Goal: Information Seeking & Learning: Learn about a topic

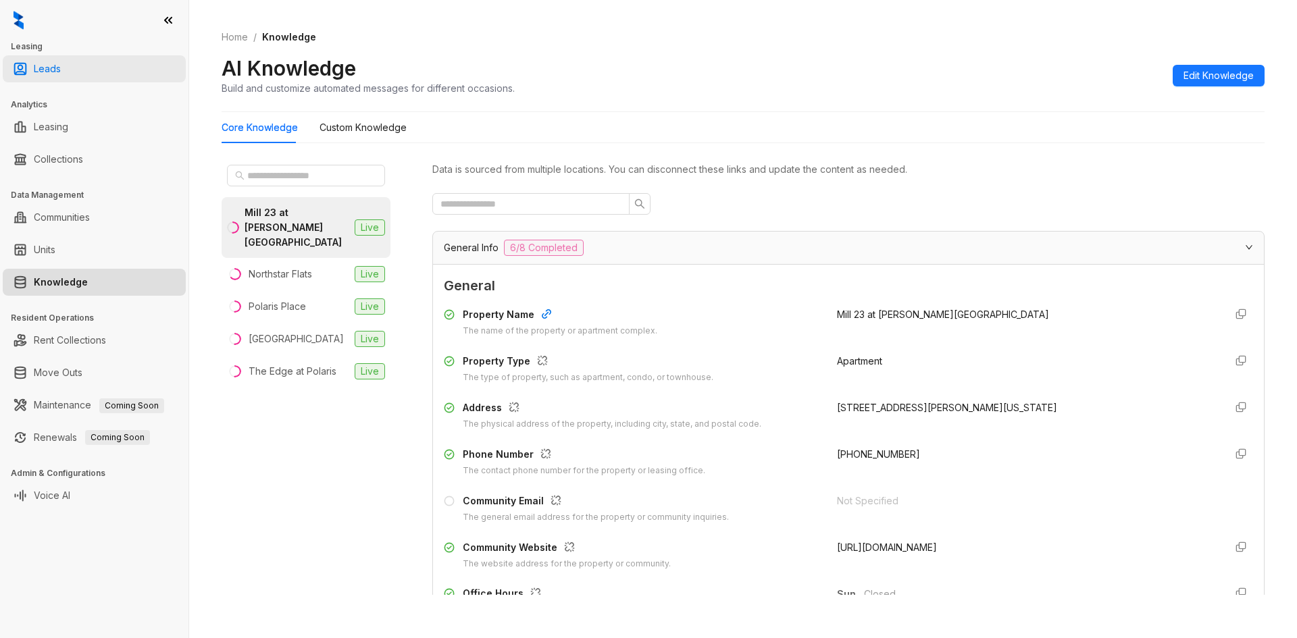
click at [61, 65] on link "Leads" at bounding box center [47, 68] width 27 height 27
click at [124, 55] on ul "Leads" at bounding box center [94, 69] width 188 height 32
click at [61, 59] on link "Leads" at bounding box center [47, 68] width 27 height 27
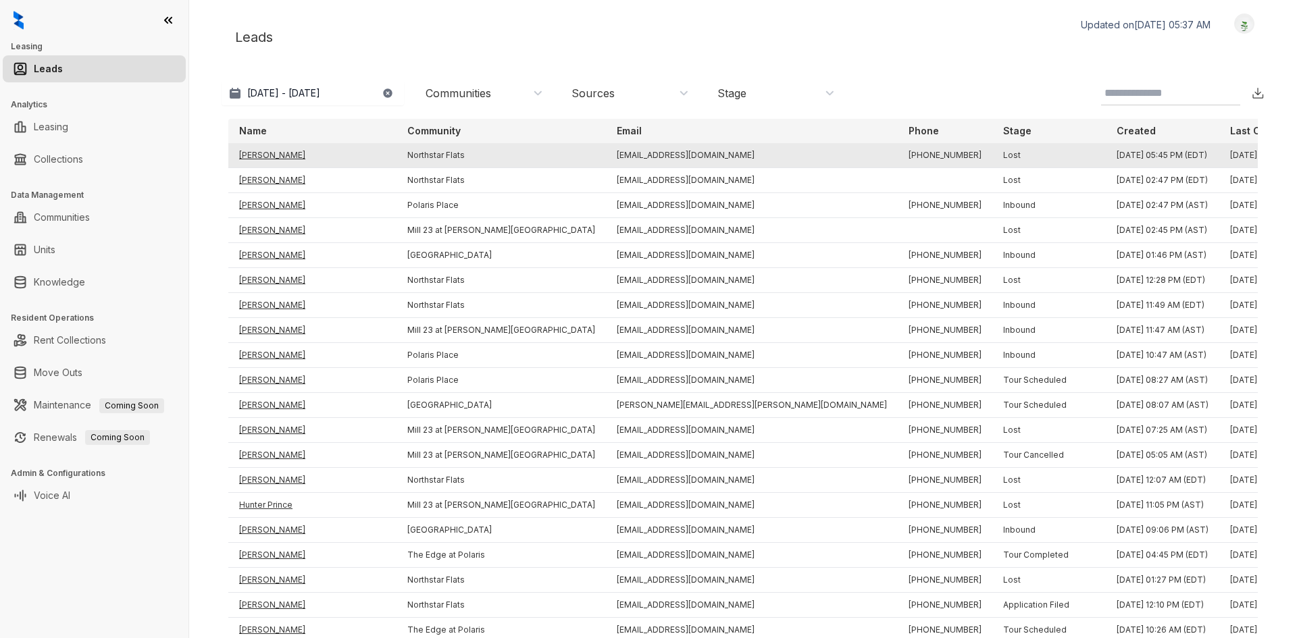
click at [286, 161] on td "[PERSON_NAME]" at bounding box center [312, 155] width 168 height 25
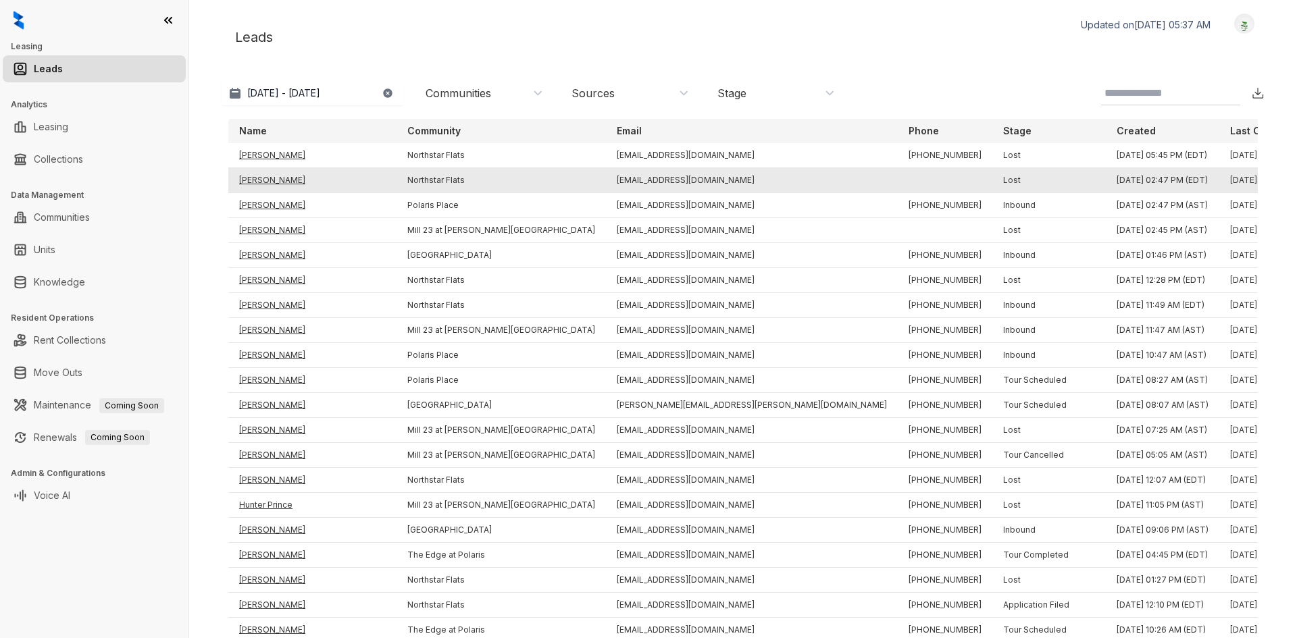
click at [273, 174] on td "[PERSON_NAME]" at bounding box center [312, 180] width 168 height 25
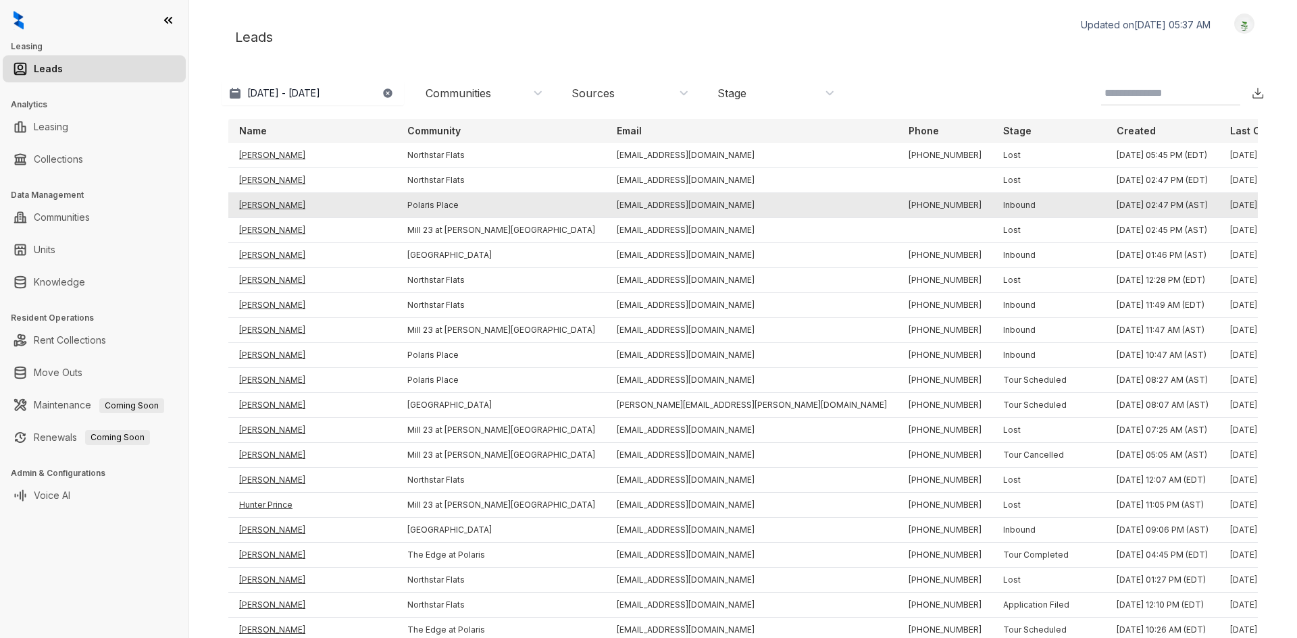
click at [281, 199] on td "[PERSON_NAME]" at bounding box center [312, 205] width 168 height 25
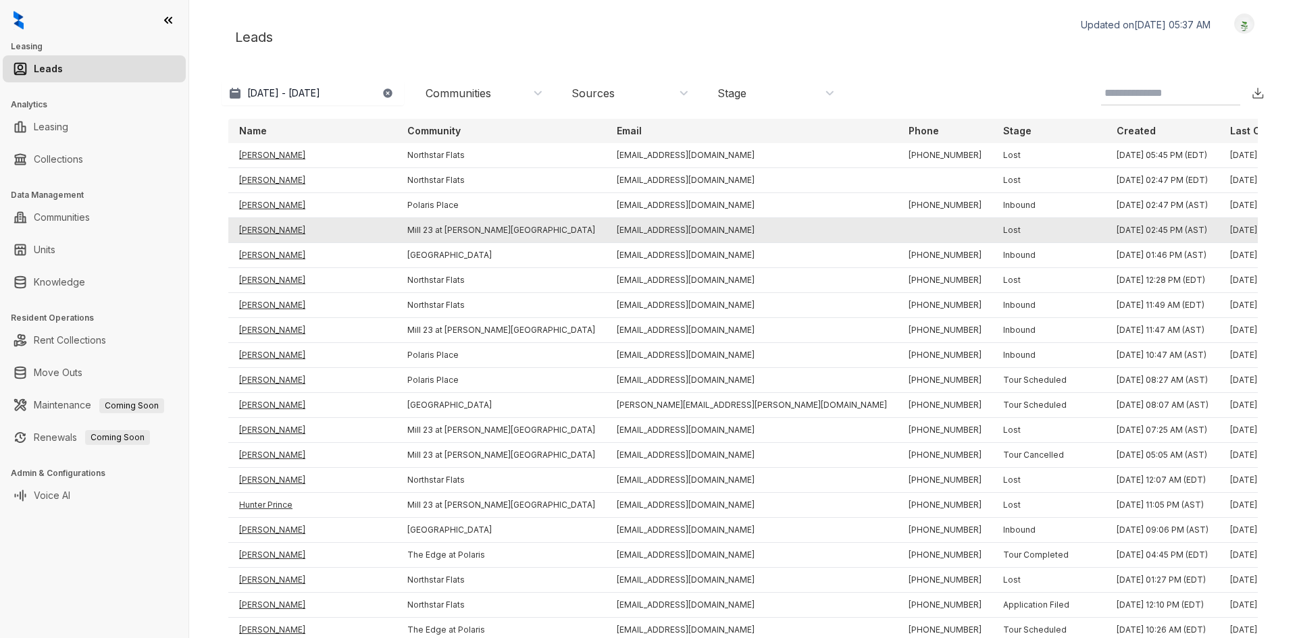
click at [274, 232] on td "[PERSON_NAME]" at bounding box center [312, 230] width 168 height 25
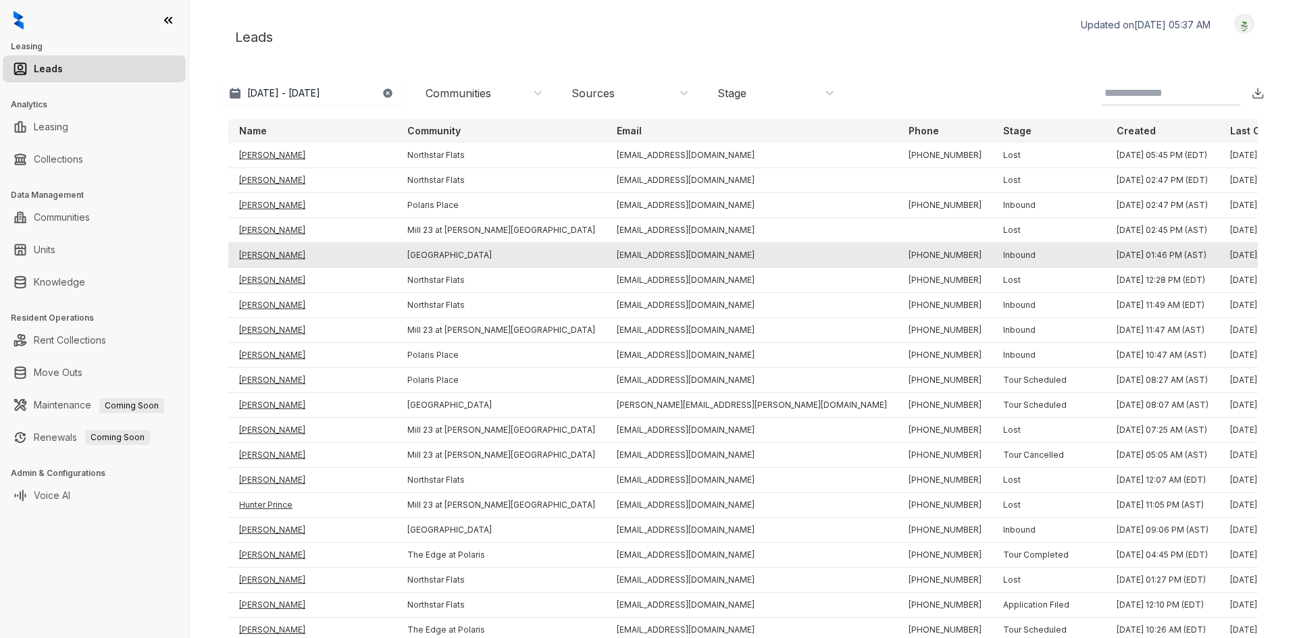
click at [275, 255] on td "[PERSON_NAME]" at bounding box center [312, 255] width 168 height 25
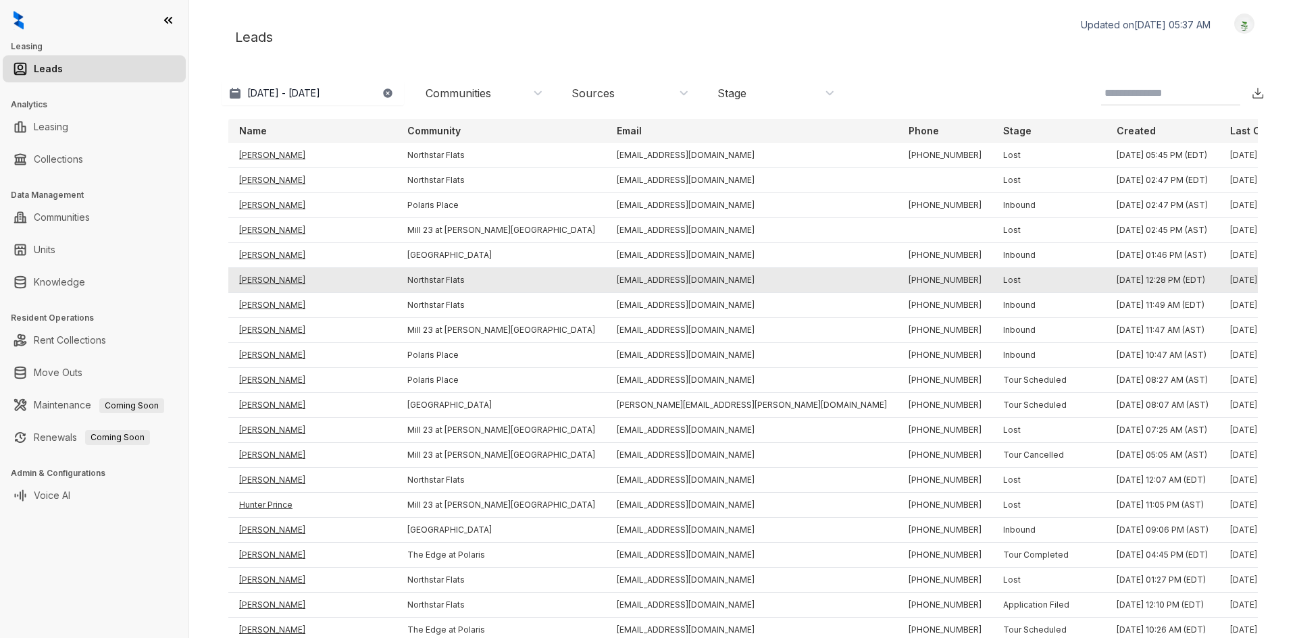
click at [279, 278] on td "[PERSON_NAME]" at bounding box center [312, 280] width 168 height 25
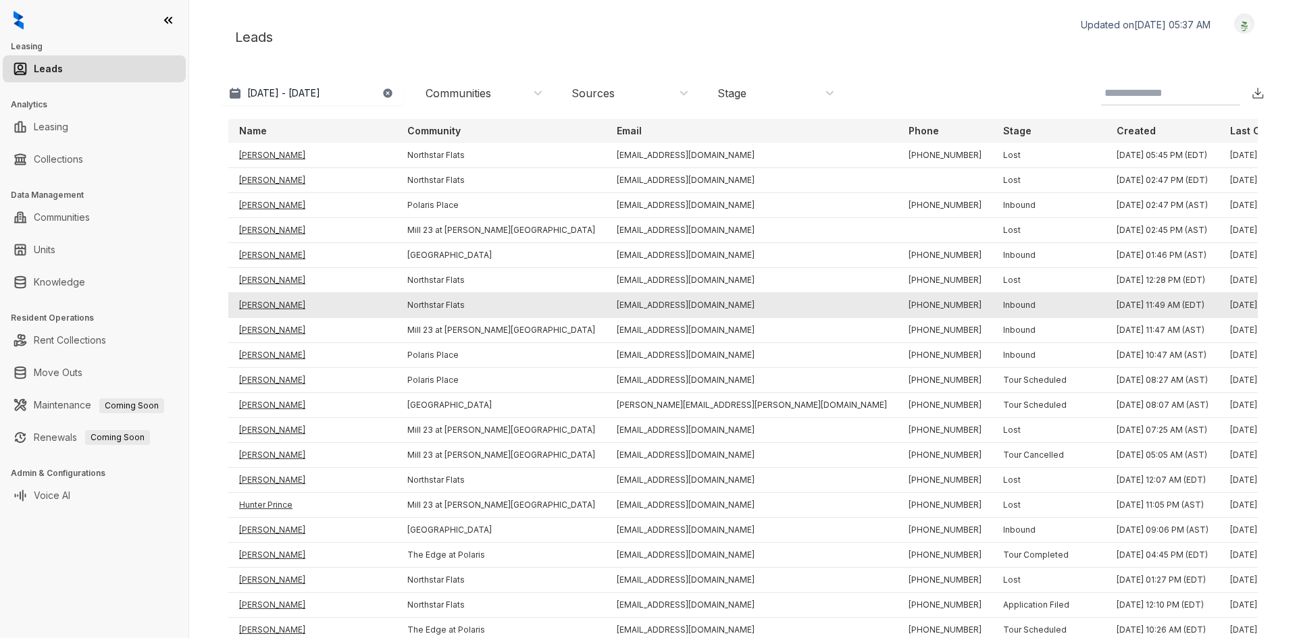
click at [265, 302] on td "[PERSON_NAME]" at bounding box center [312, 305] width 168 height 25
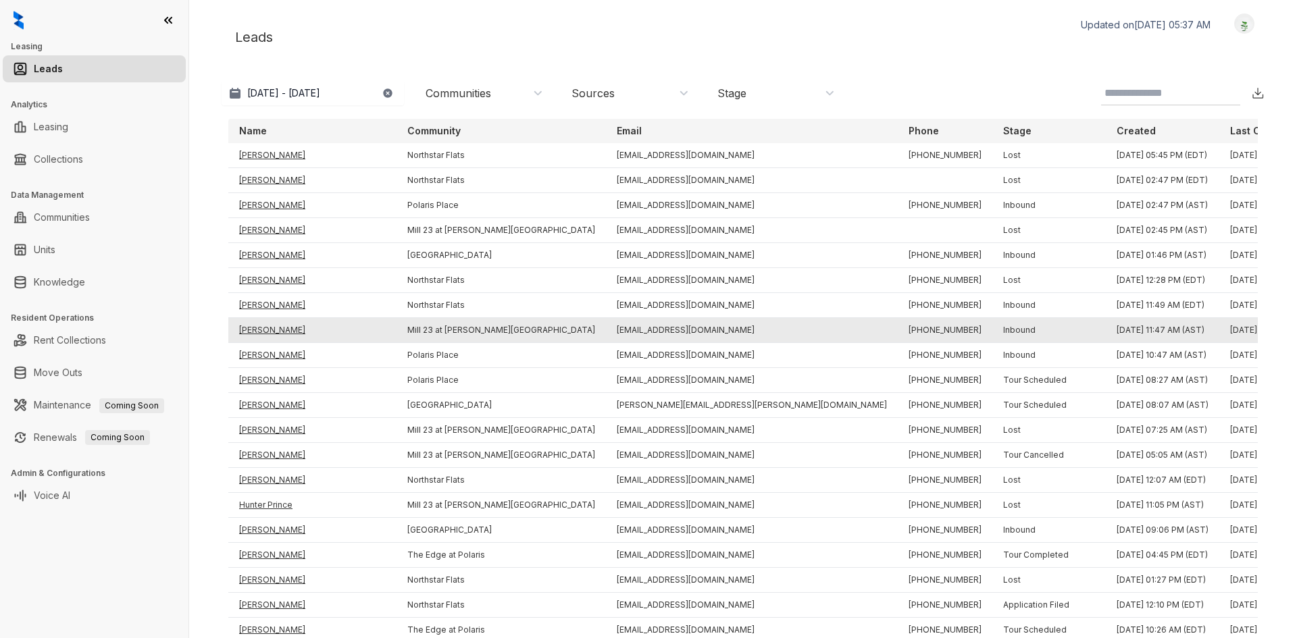
click at [280, 332] on td "[PERSON_NAME]" at bounding box center [312, 330] width 168 height 25
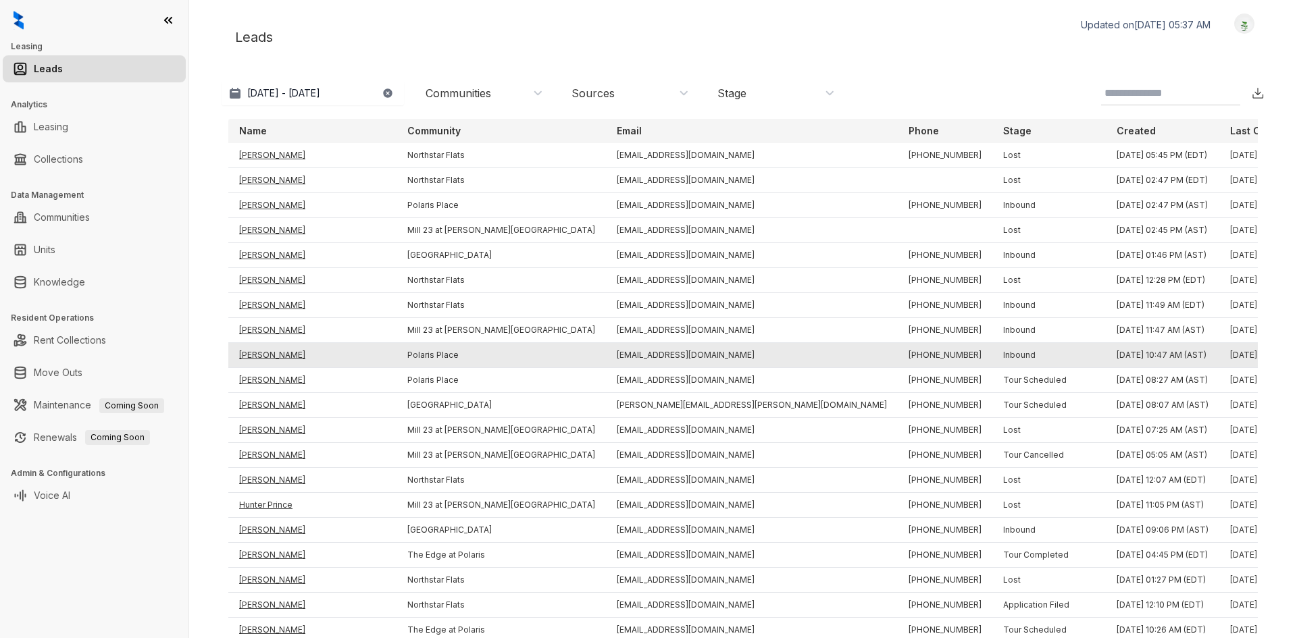
click at [292, 355] on td "[PERSON_NAME]" at bounding box center [312, 355] width 168 height 25
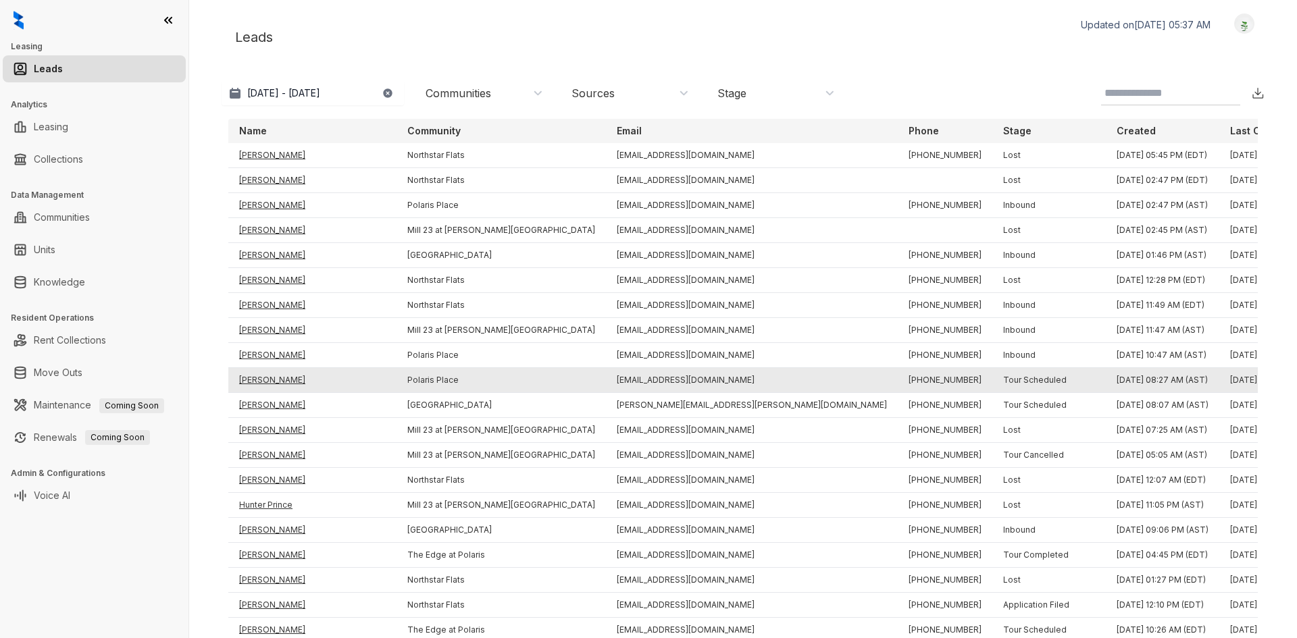
click at [292, 382] on td "[PERSON_NAME]" at bounding box center [312, 380] width 168 height 25
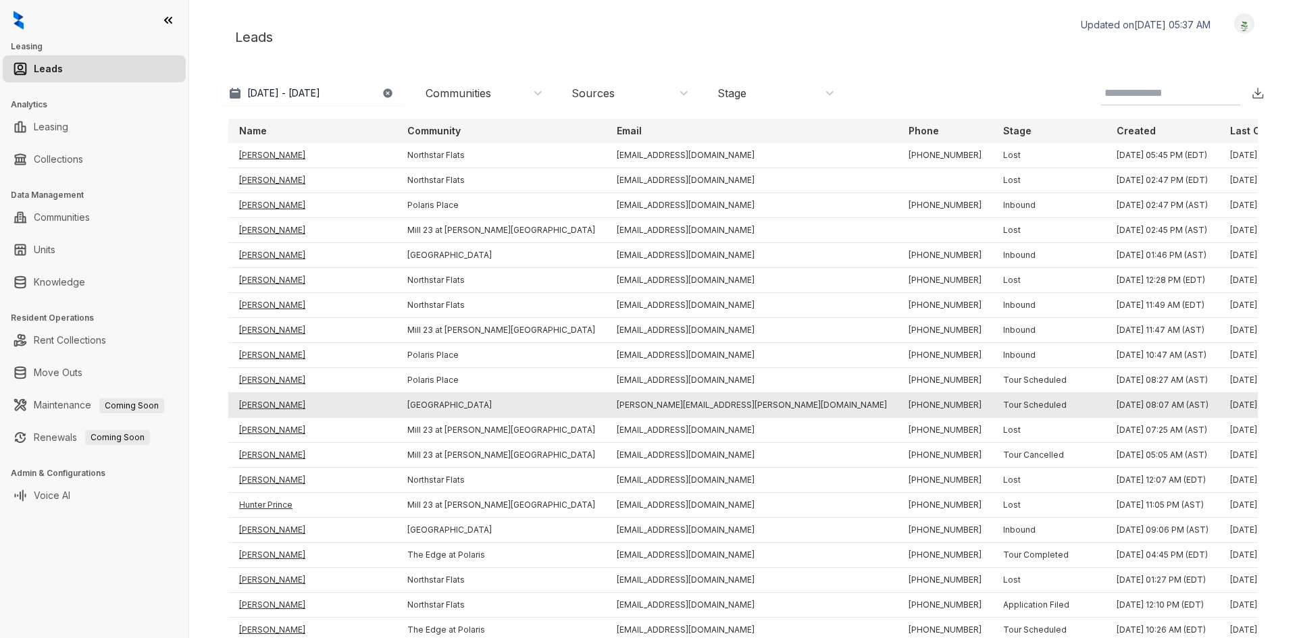
click at [279, 402] on td "[PERSON_NAME]" at bounding box center [312, 405] width 168 height 25
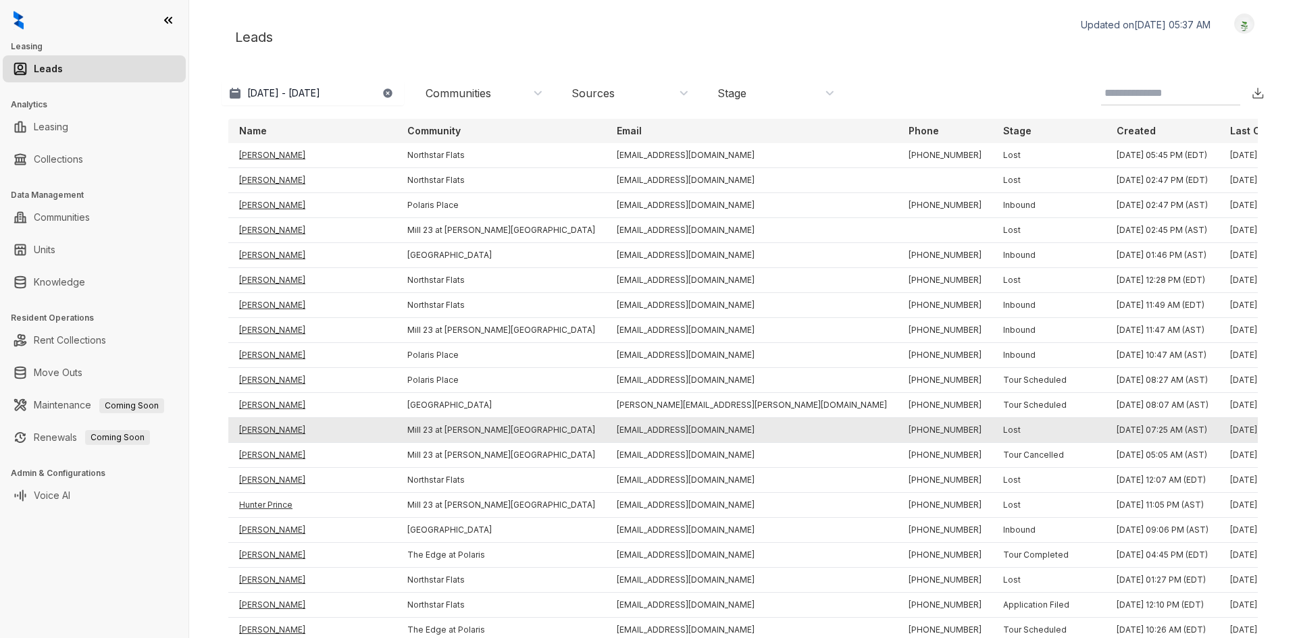
click at [279, 422] on td "[PERSON_NAME]" at bounding box center [312, 430] width 168 height 25
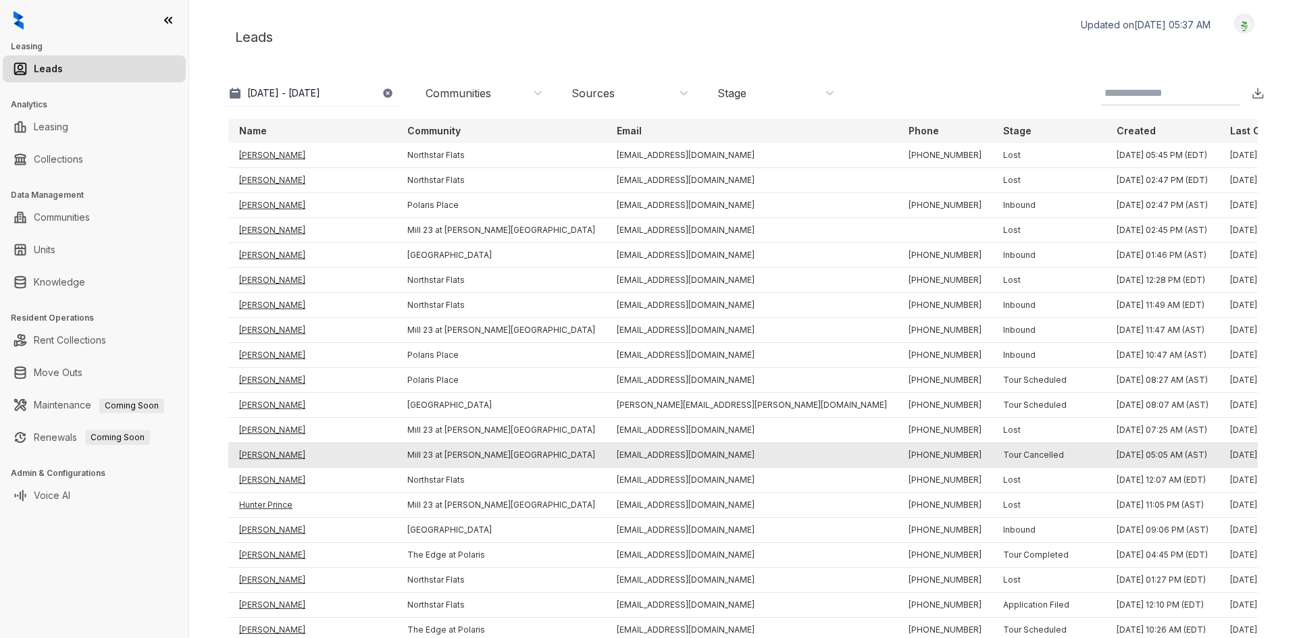
click at [270, 451] on td "[PERSON_NAME]" at bounding box center [312, 455] width 168 height 25
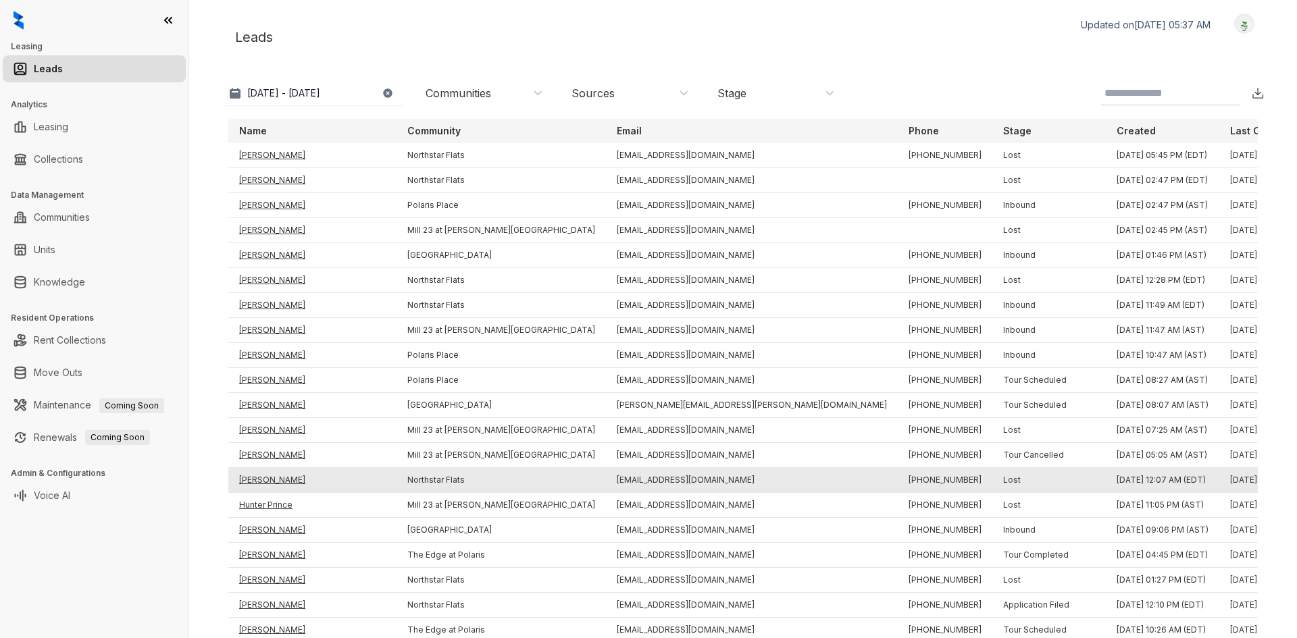
click at [273, 476] on td "[PERSON_NAME]" at bounding box center [312, 480] width 168 height 25
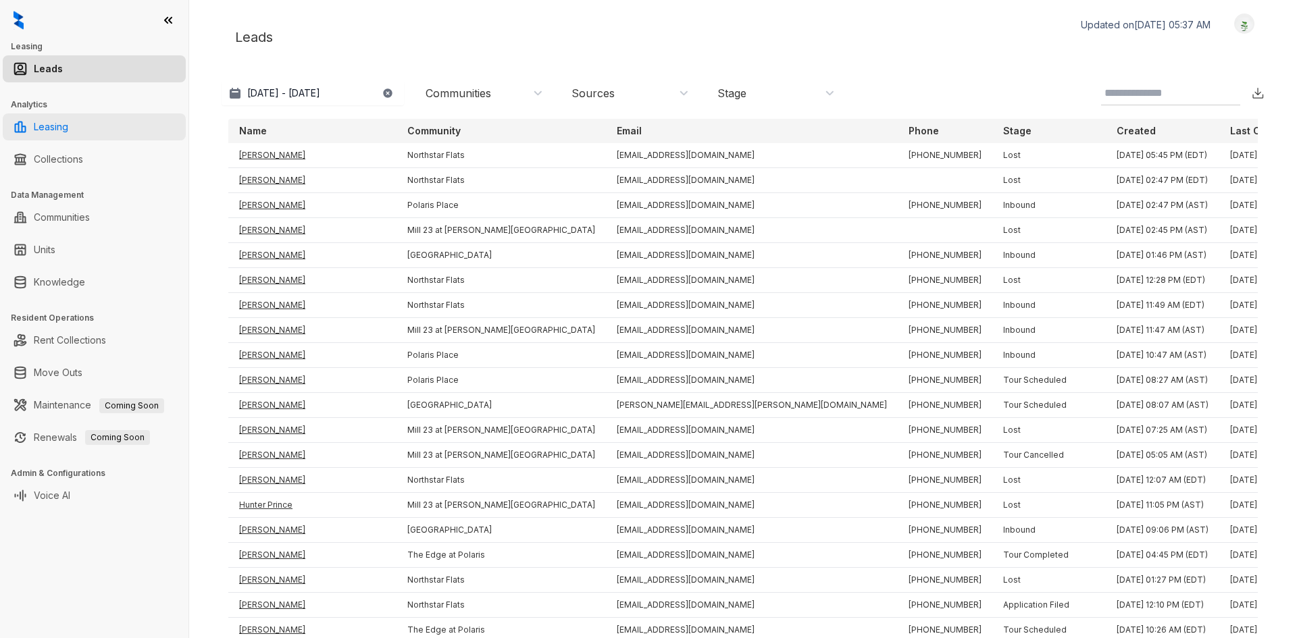
click at [51, 132] on link "Leasing" at bounding box center [51, 126] width 34 height 27
click at [68, 134] on link "Leasing" at bounding box center [51, 126] width 34 height 27
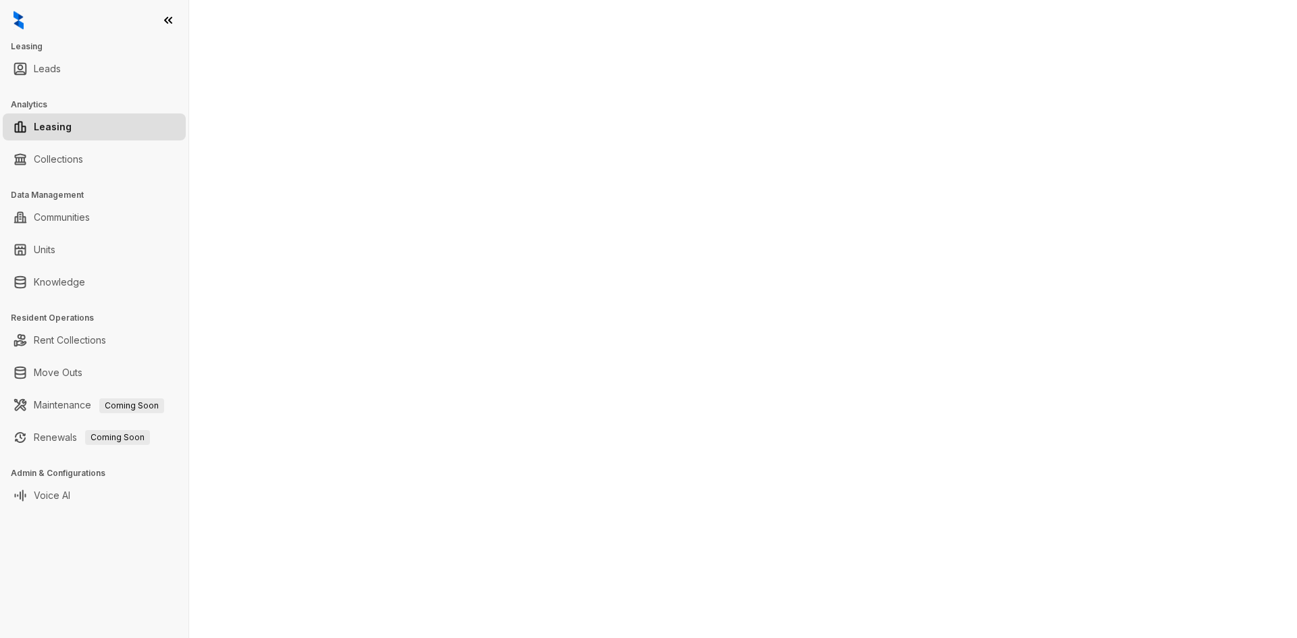
select select "******"
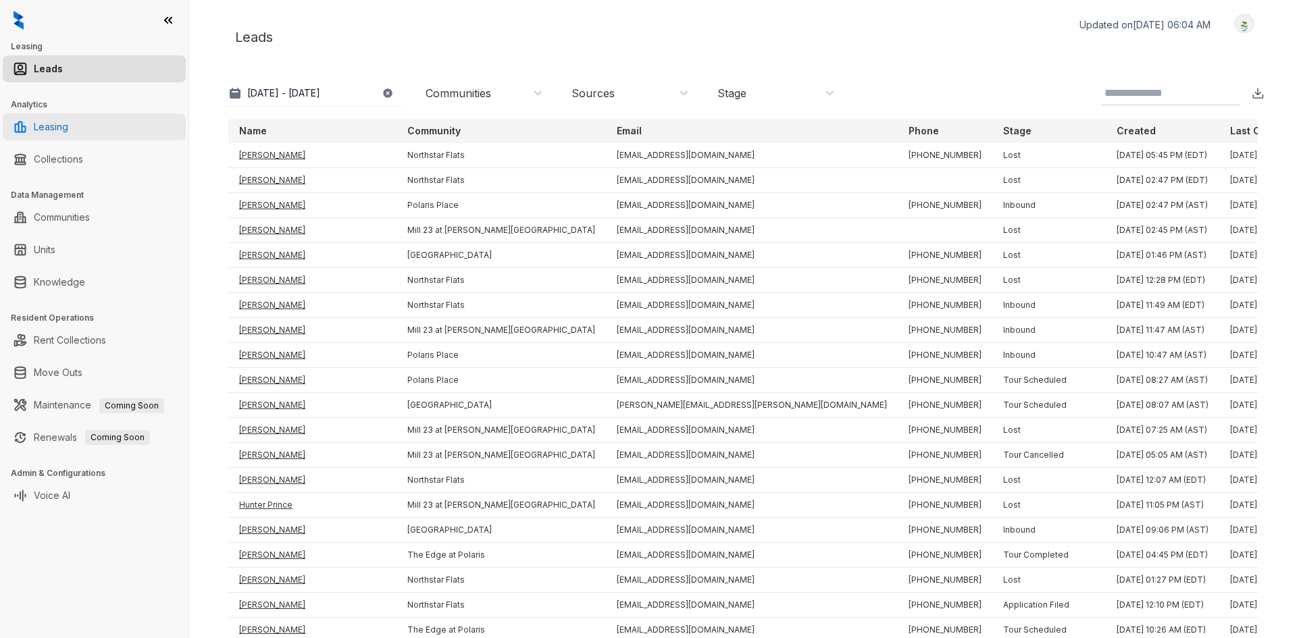
click at [68, 138] on link "Leasing" at bounding box center [51, 126] width 34 height 27
select select "******"
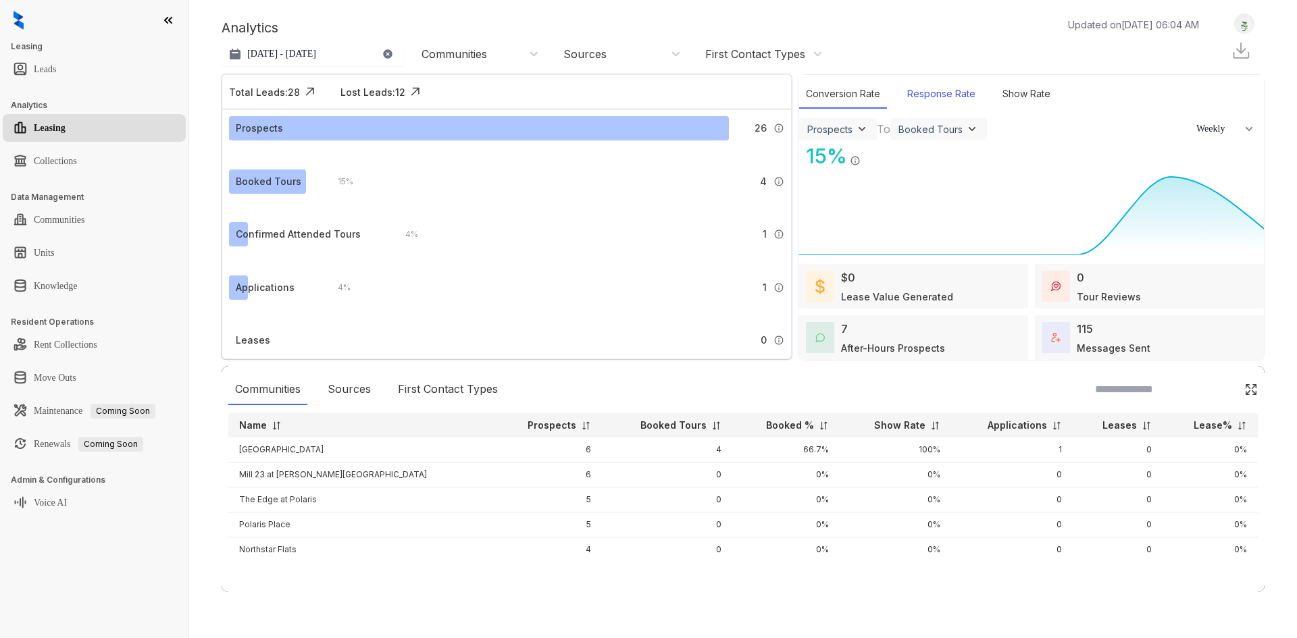
click at [971, 97] on div "Response Rate" at bounding box center [941, 94] width 82 height 29
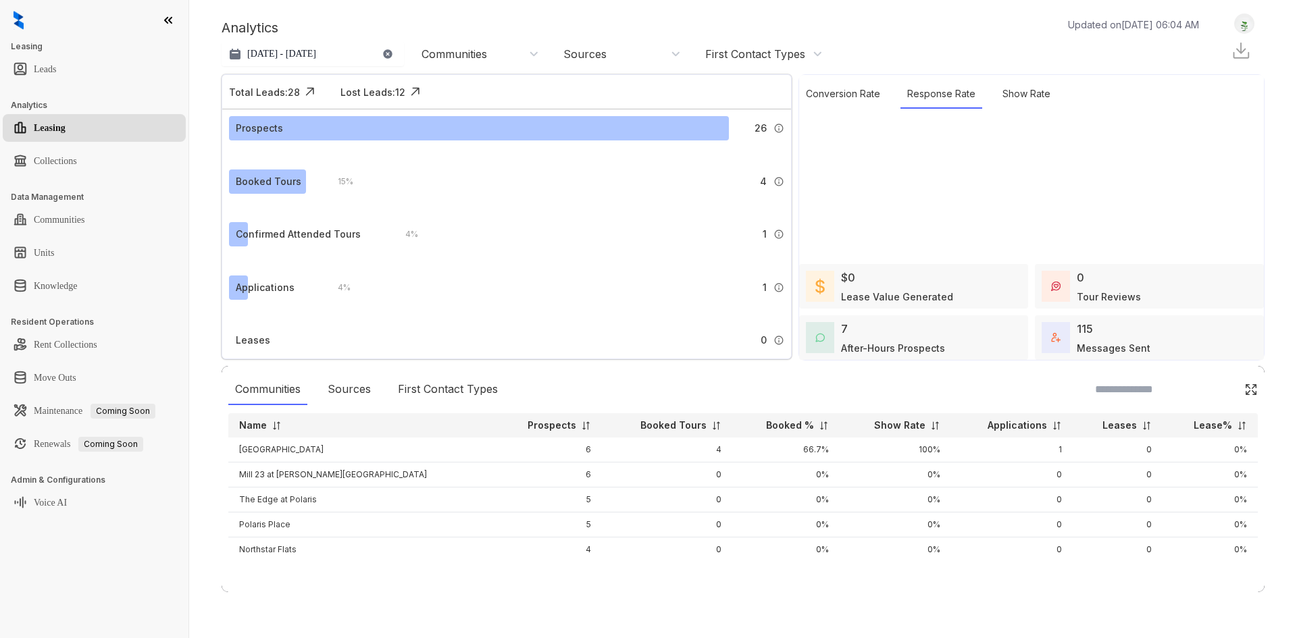
select select "******"
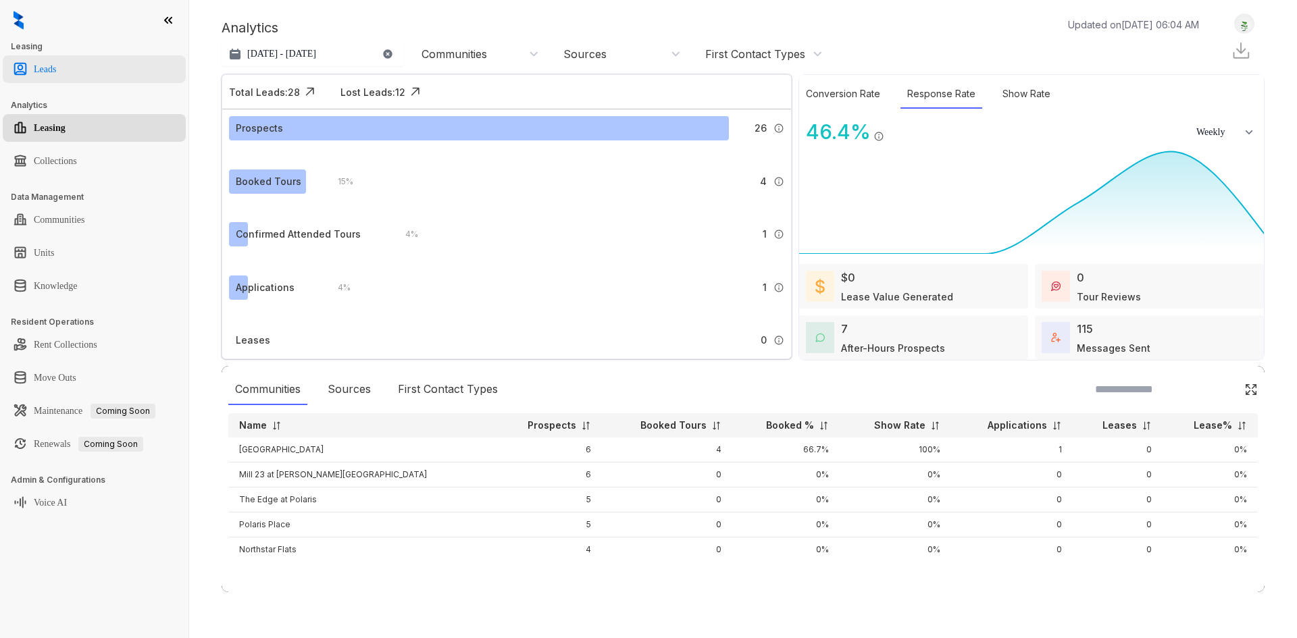
click at [49, 68] on link "Leads" at bounding box center [45, 69] width 22 height 27
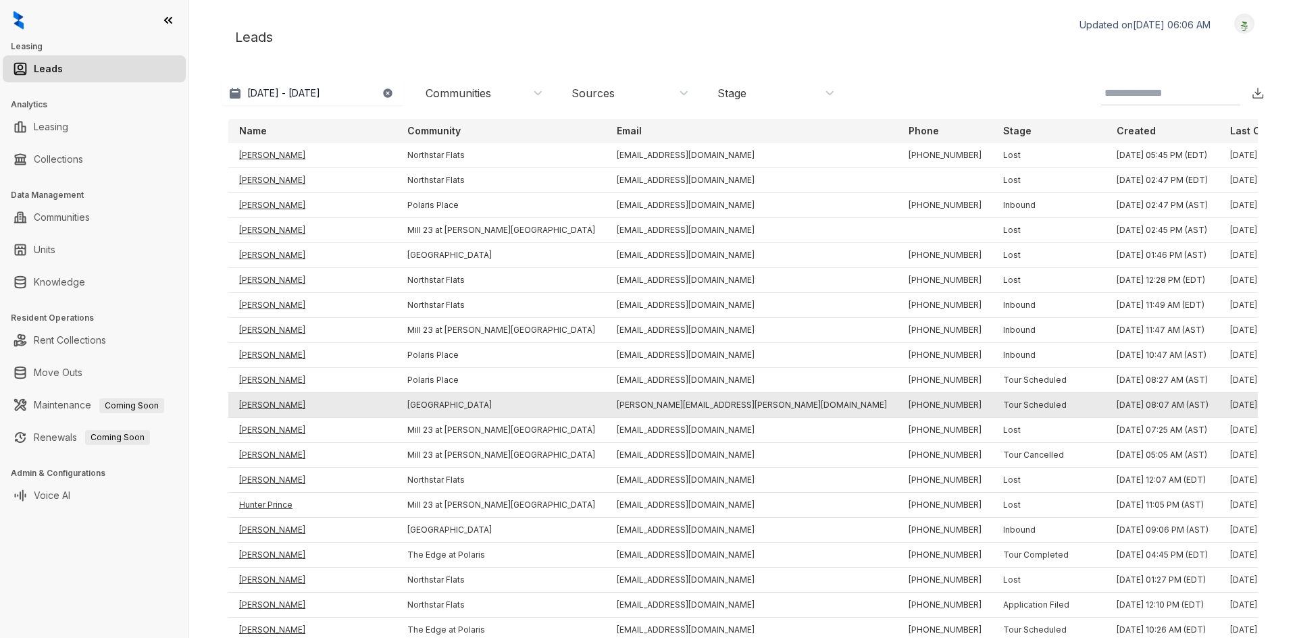
click at [263, 402] on td "[PERSON_NAME]" at bounding box center [312, 405] width 168 height 25
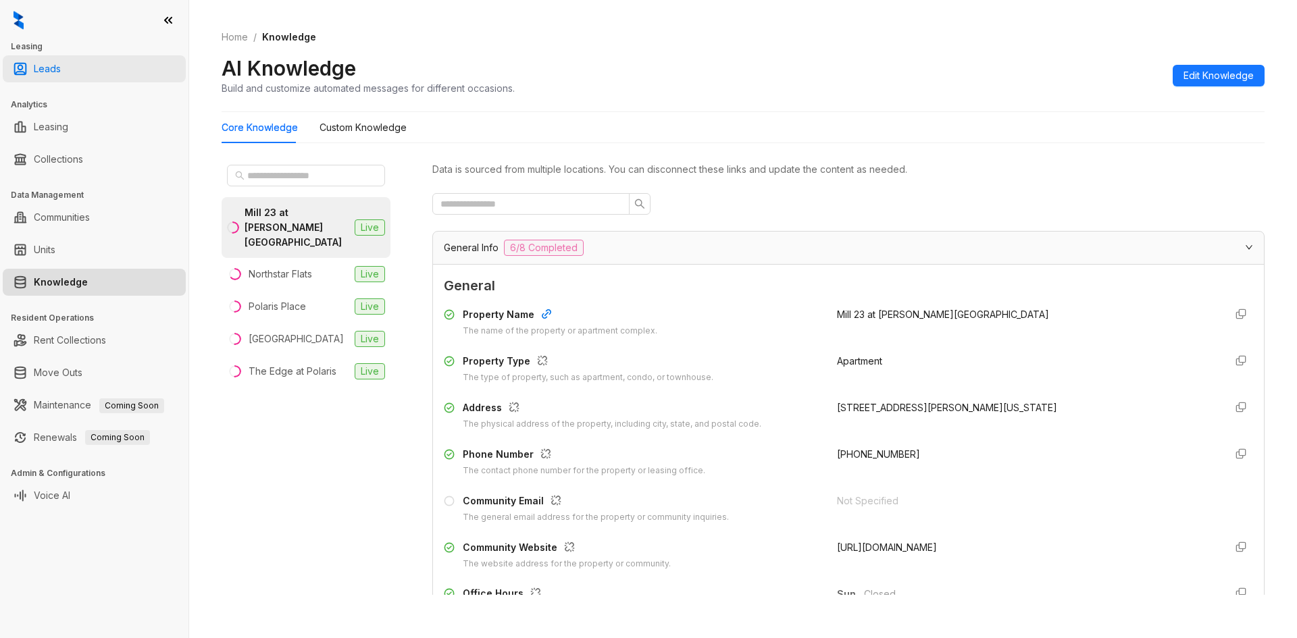
click at [61, 68] on link "Leads" at bounding box center [47, 68] width 27 height 27
click at [60, 67] on link "Leads" at bounding box center [47, 68] width 27 height 27
click at [61, 69] on link "Leads" at bounding box center [47, 68] width 27 height 27
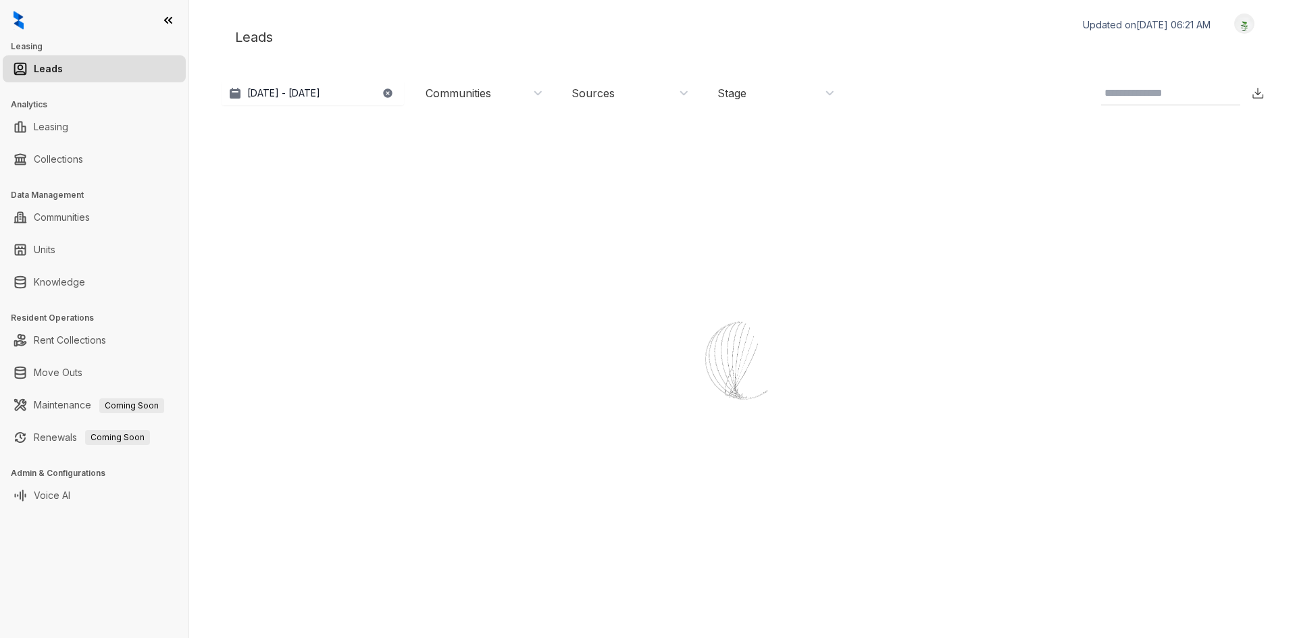
click at [63, 69] on link "Leads" at bounding box center [48, 68] width 29 height 27
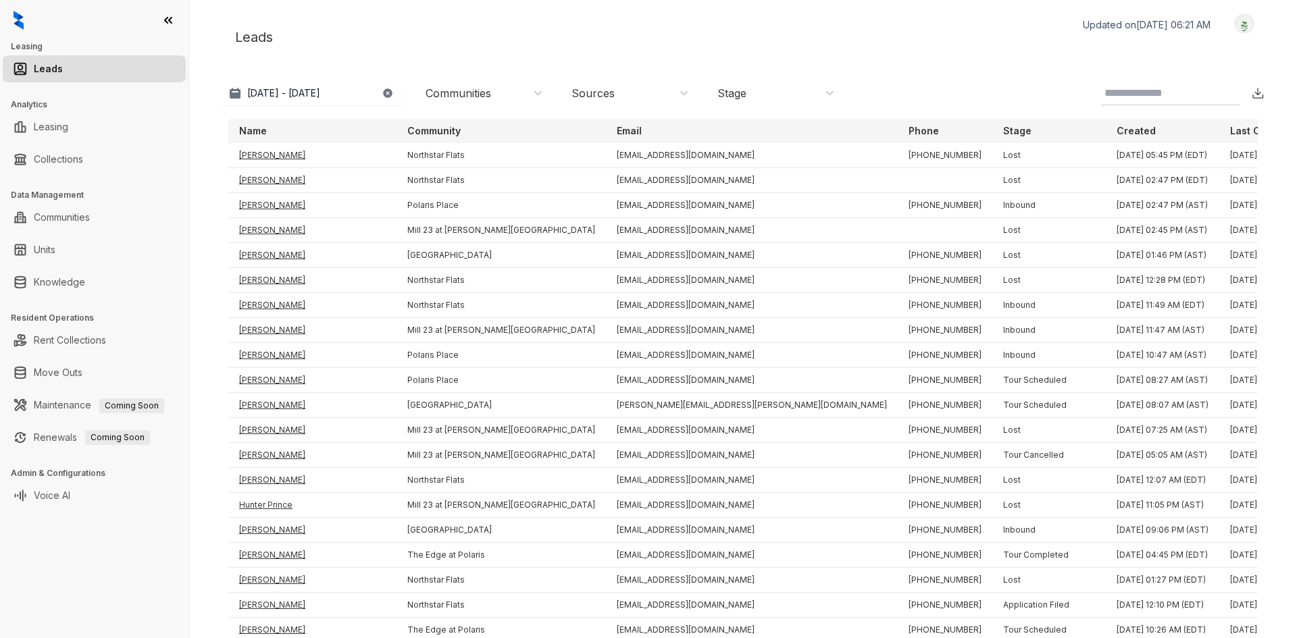
click at [626, 92] on div "Sources" at bounding box center [630, 93] width 118 height 15
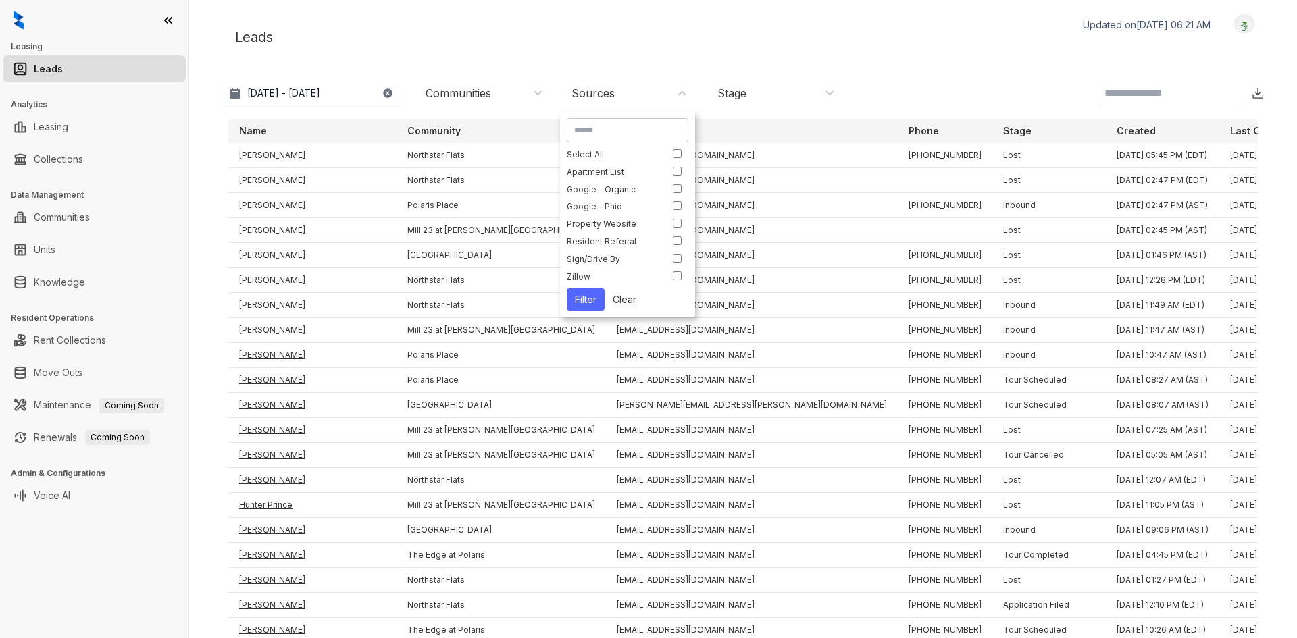
click at [809, 84] on div "Stage" at bounding box center [774, 93] width 135 height 22
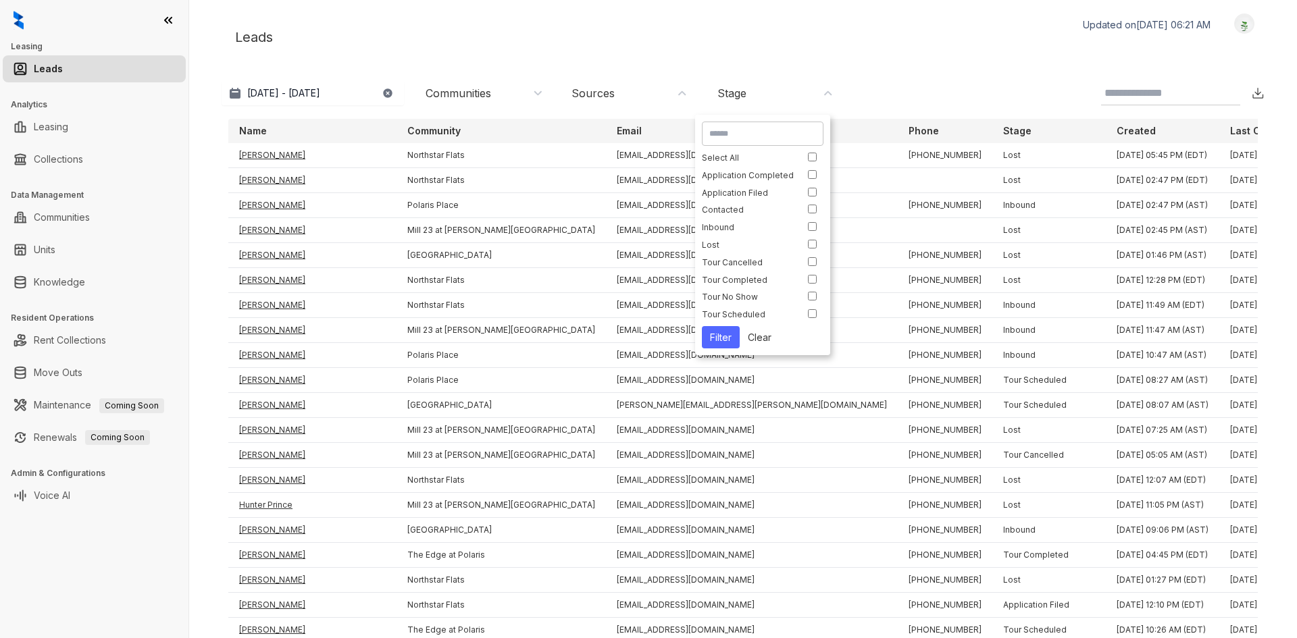
click at [723, 51] on div "Leads Updated on [DATE] 06:21 AM Logout" at bounding box center [743, 37] width 1043 height 47
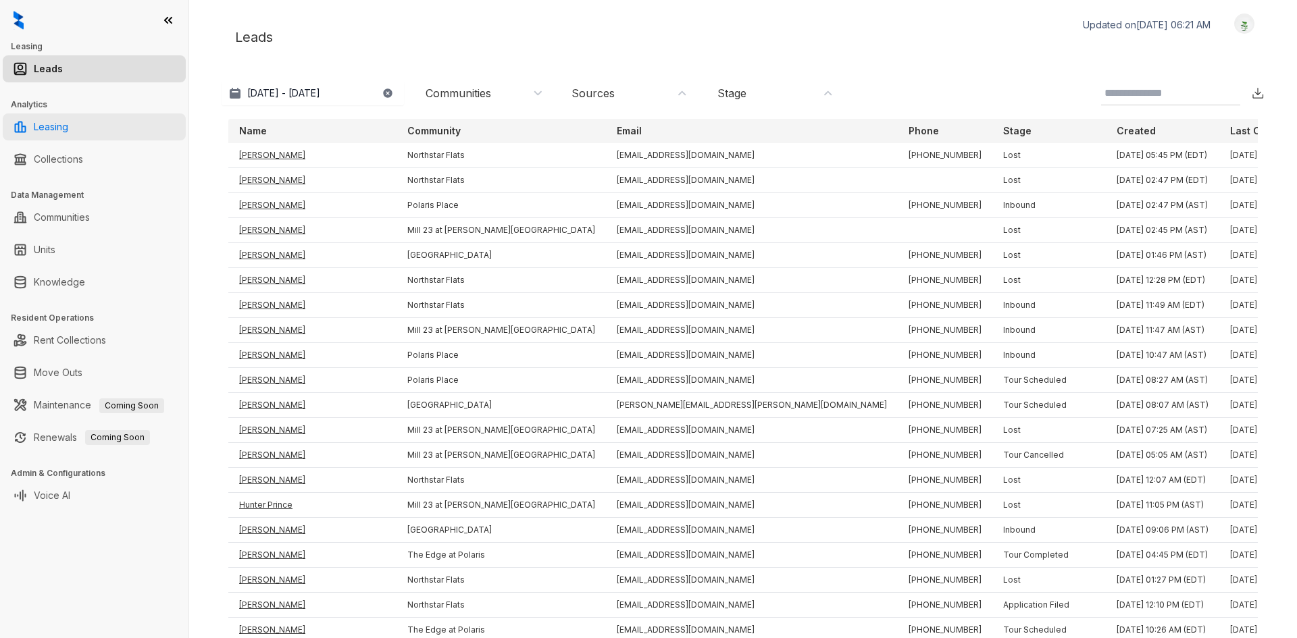
click at [59, 128] on link "Leasing" at bounding box center [51, 126] width 34 height 27
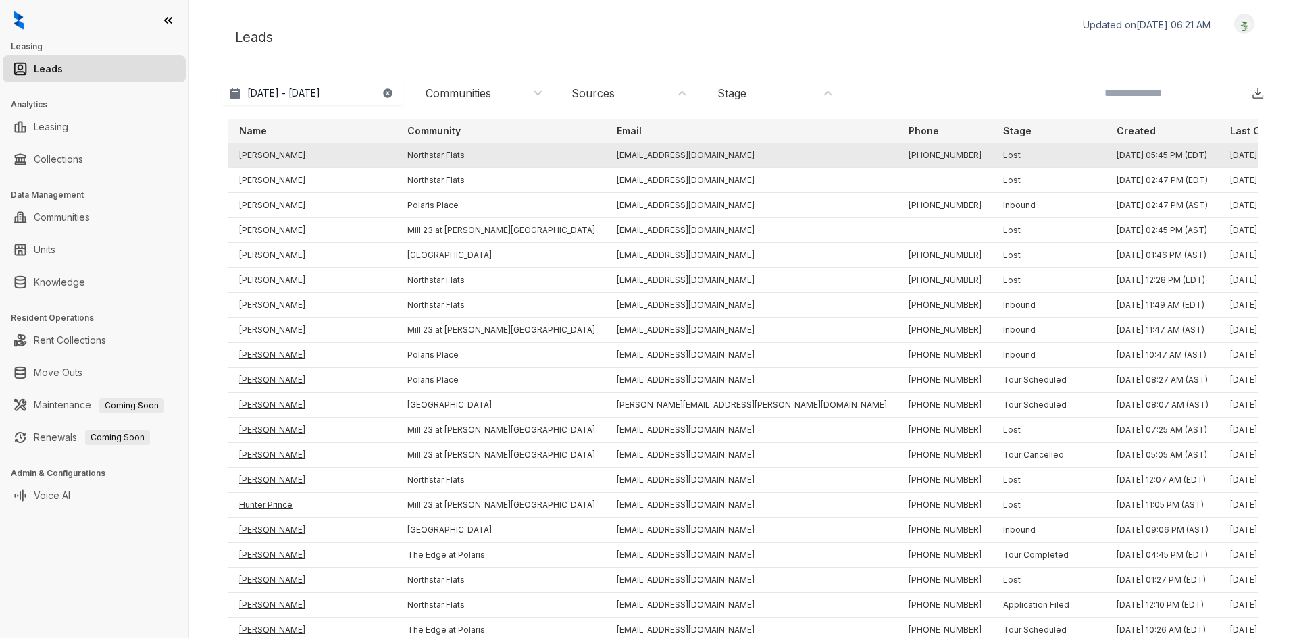
select select "******"
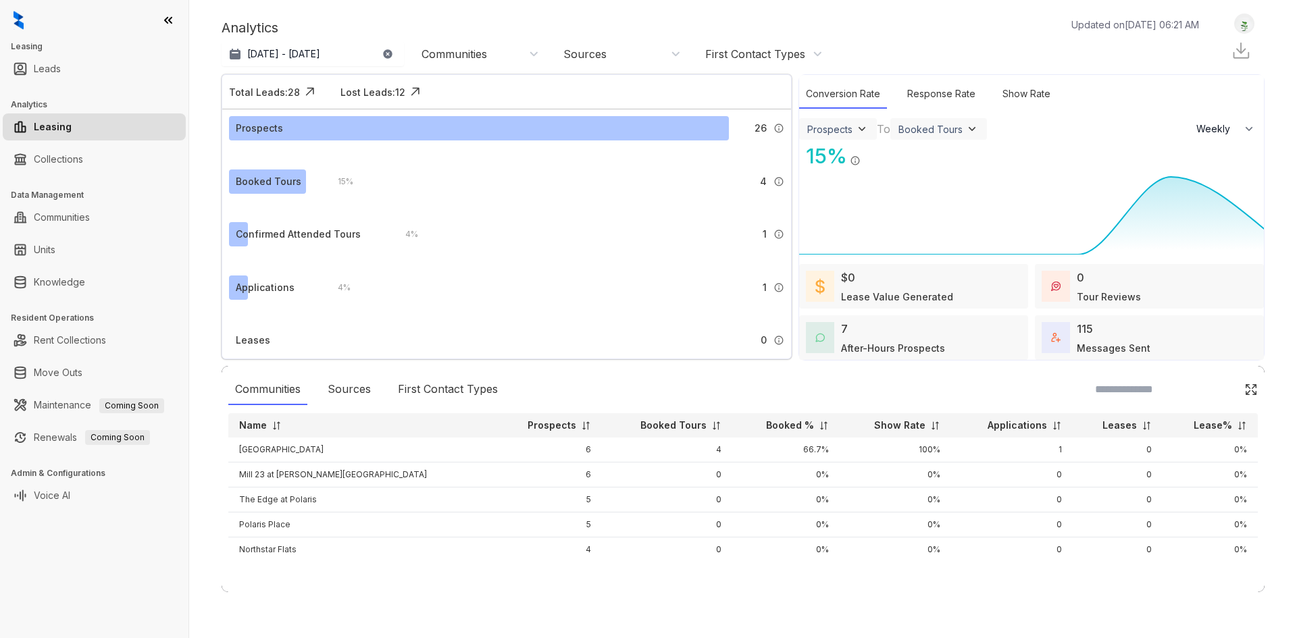
click at [806, 57] on div "First Contact Types" at bounding box center [764, 54] width 118 height 15
click at [893, 49] on div "Jul 13, 2025 - Aug 12, 2025 Today Last 7 days Last 30 days Month to date Year t…" at bounding box center [743, 54] width 1043 height 27
click at [559, 57] on div "Sources" at bounding box center [620, 54] width 135 height 22
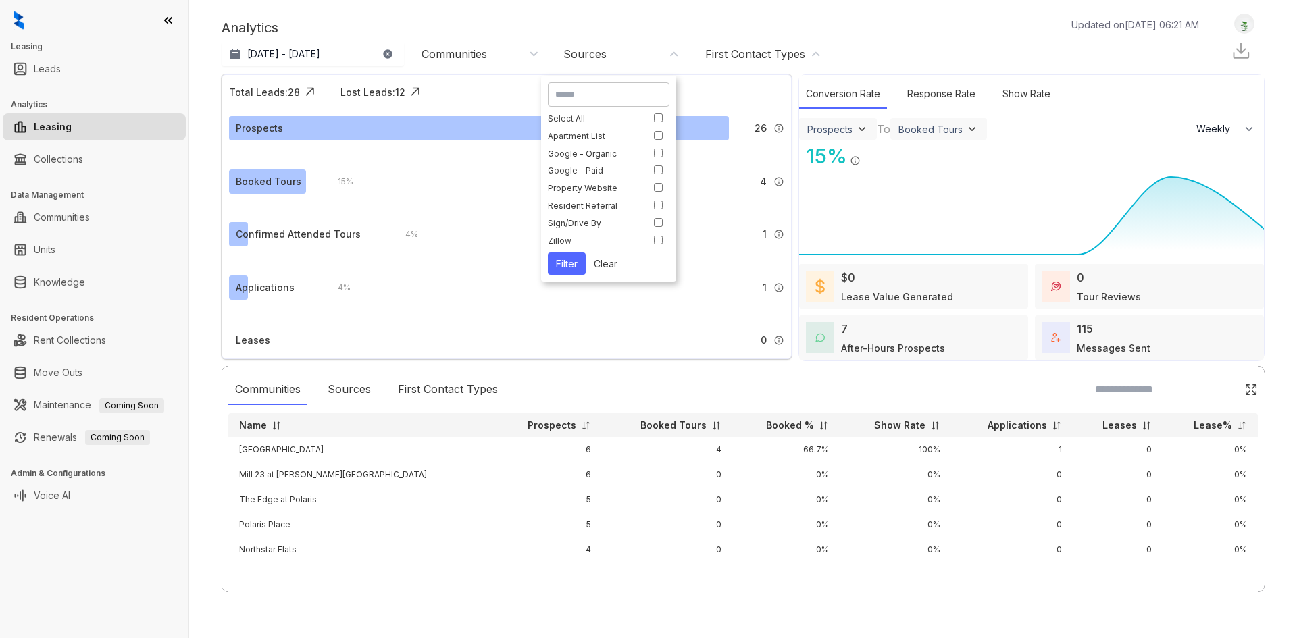
click at [501, 48] on div "Communities" at bounding box center [481, 54] width 118 height 15
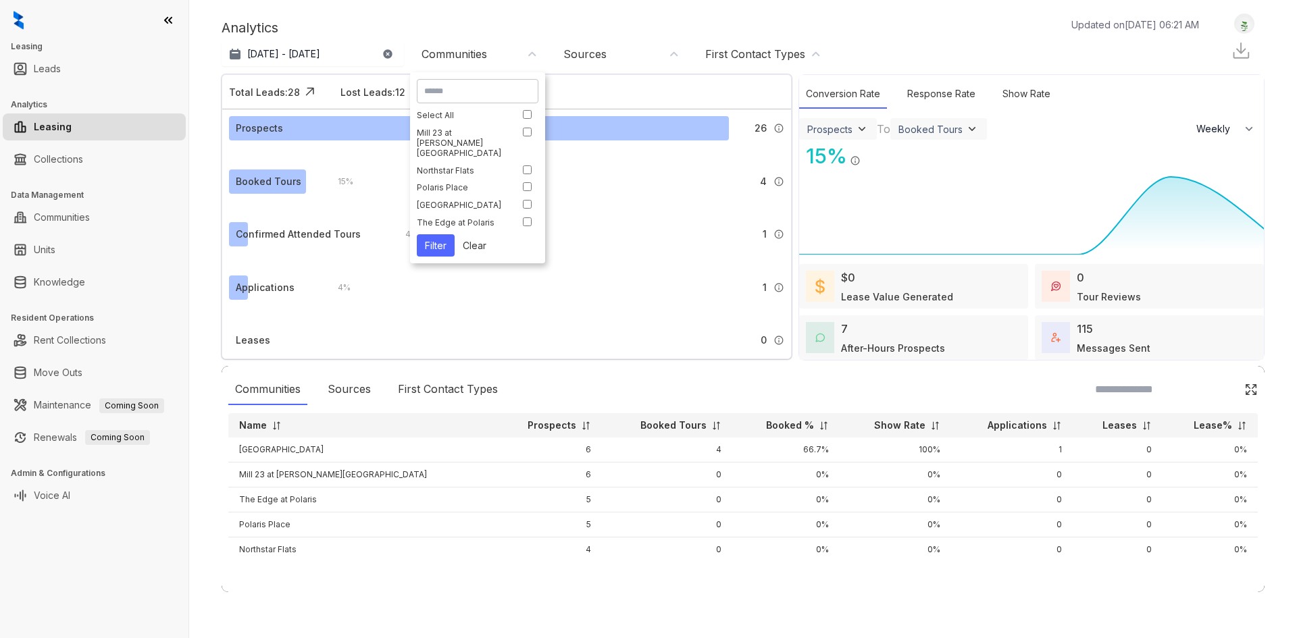
click at [511, 26] on div "Analytics Updated on Aug 13, 2025, 06:21 AM" at bounding box center [717, 28] width 991 height 20
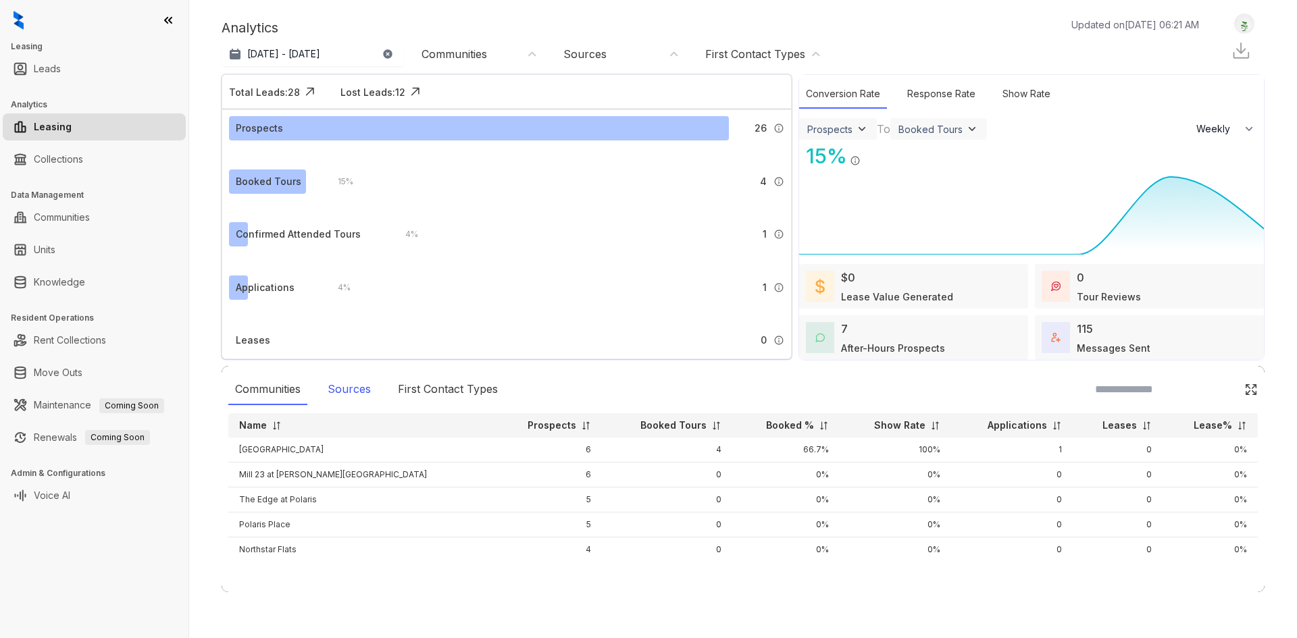
click at [345, 390] on div "Sources" at bounding box center [349, 389] width 57 height 31
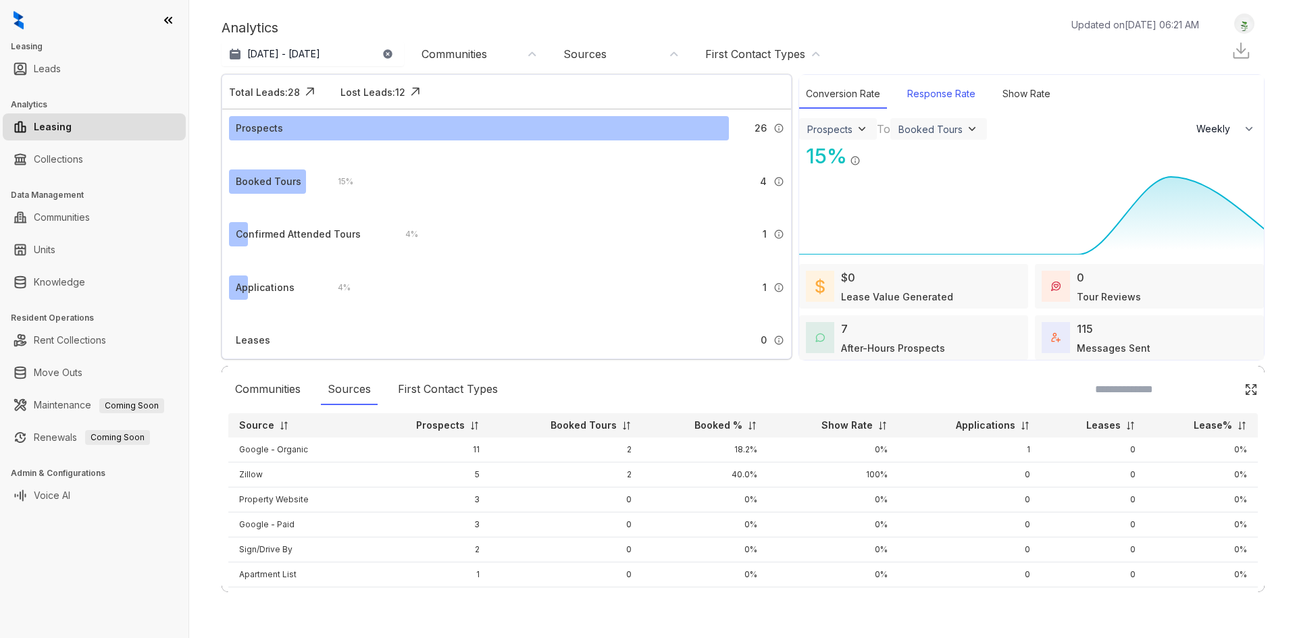
click at [935, 96] on div "Response Rate" at bounding box center [941, 94] width 82 height 29
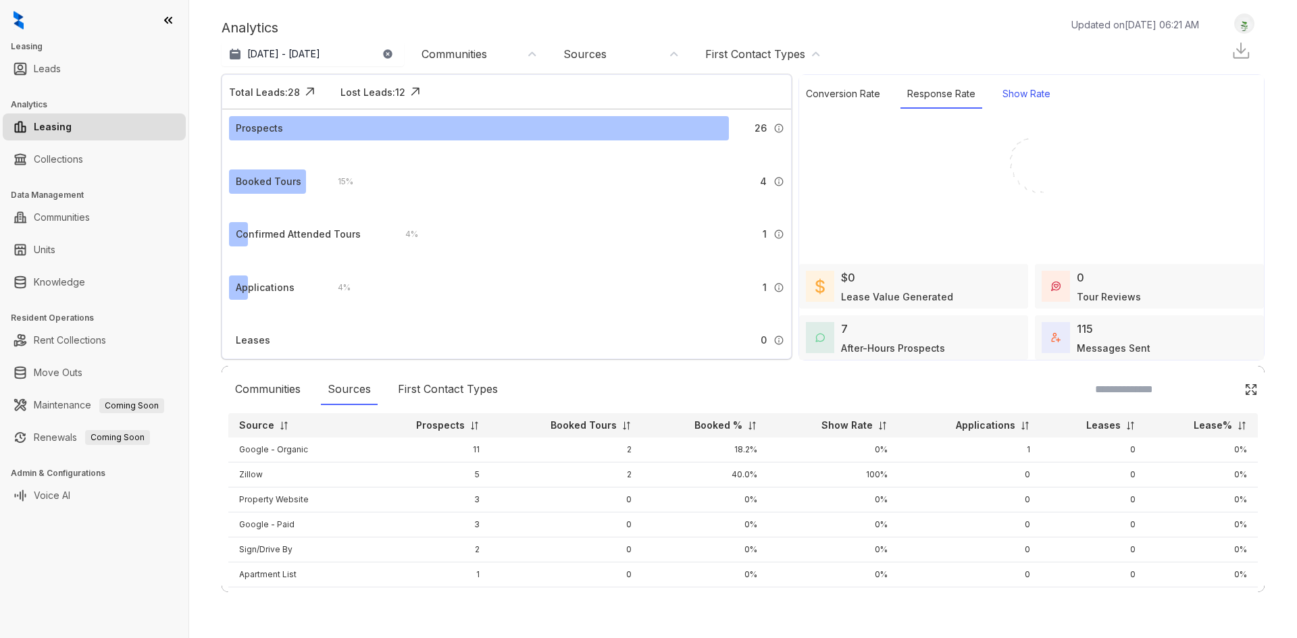
select select "******"
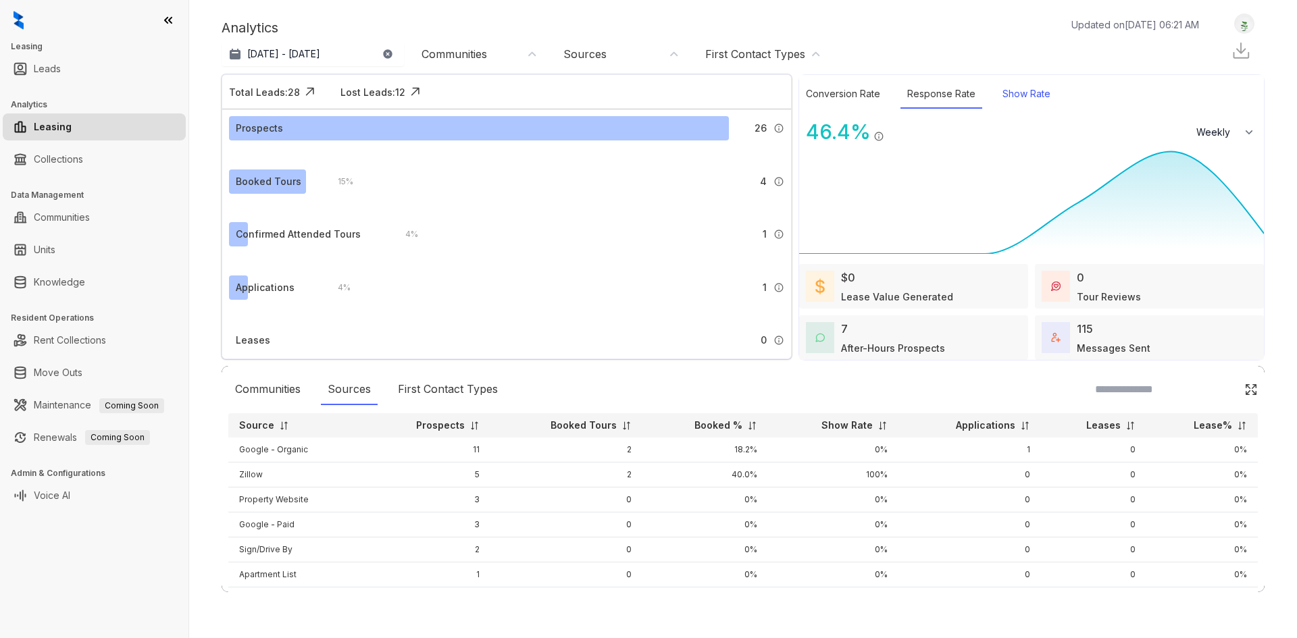
click at [1016, 97] on div "Show Rate" at bounding box center [1026, 94] width 61 height 29
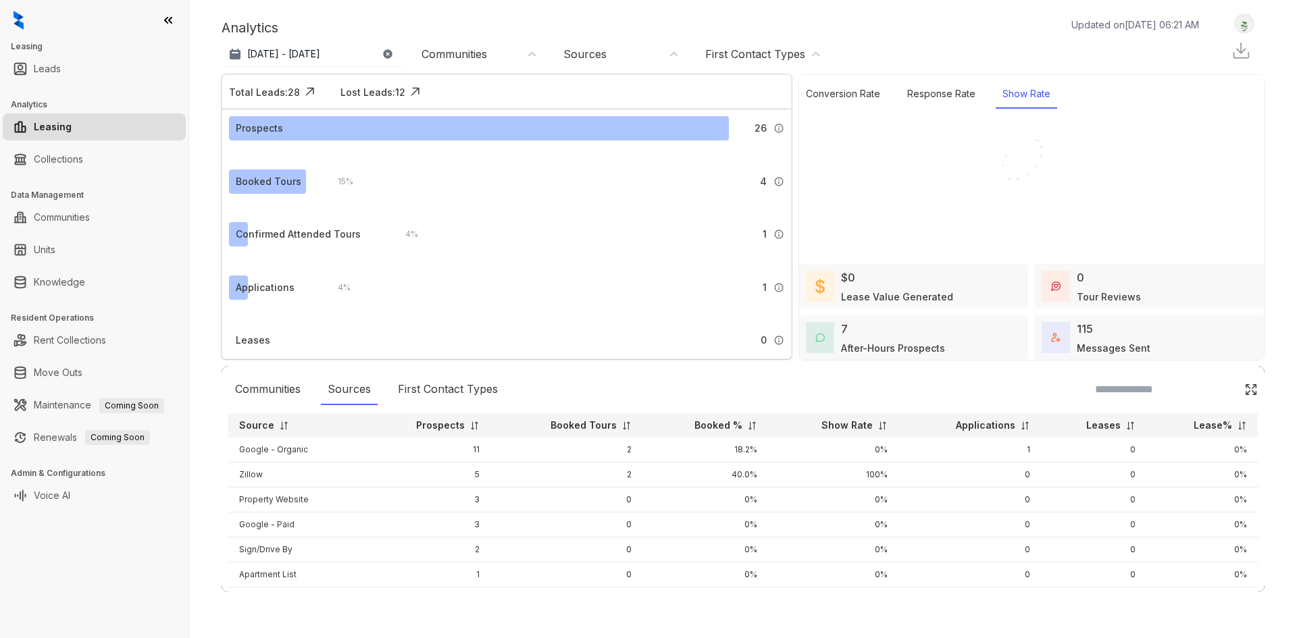
select select "******"
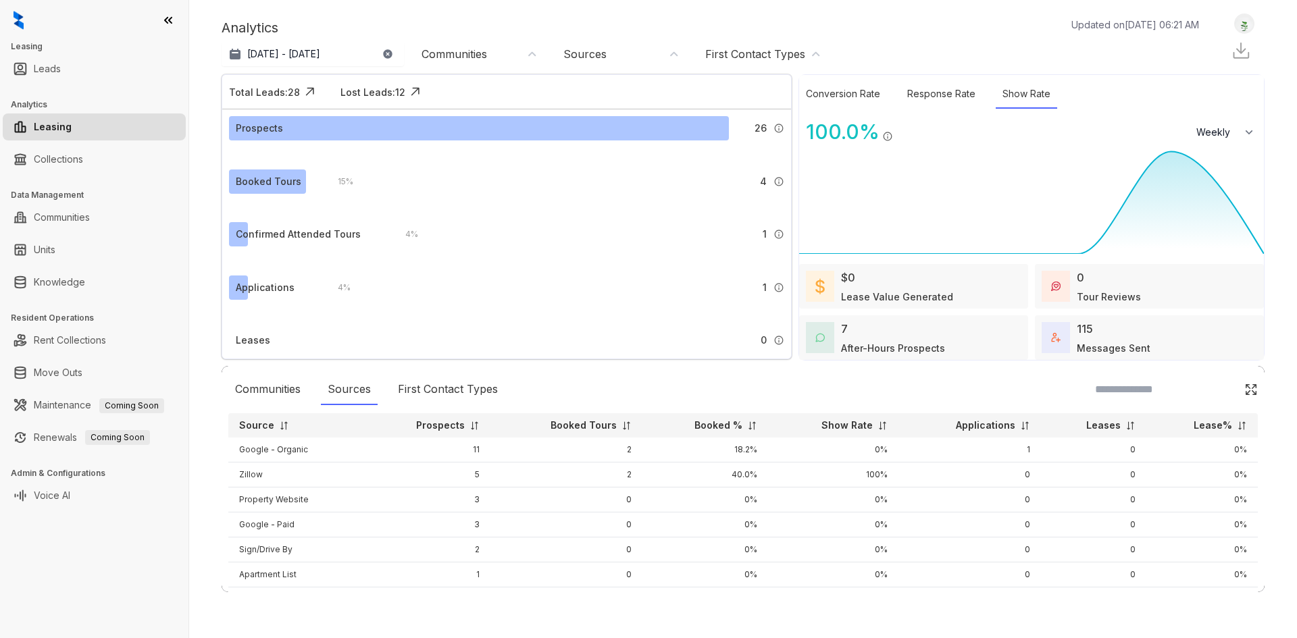
click at [744, 55] on div "First Contact Types" at bounding box center [755, 54] width 100 height 15
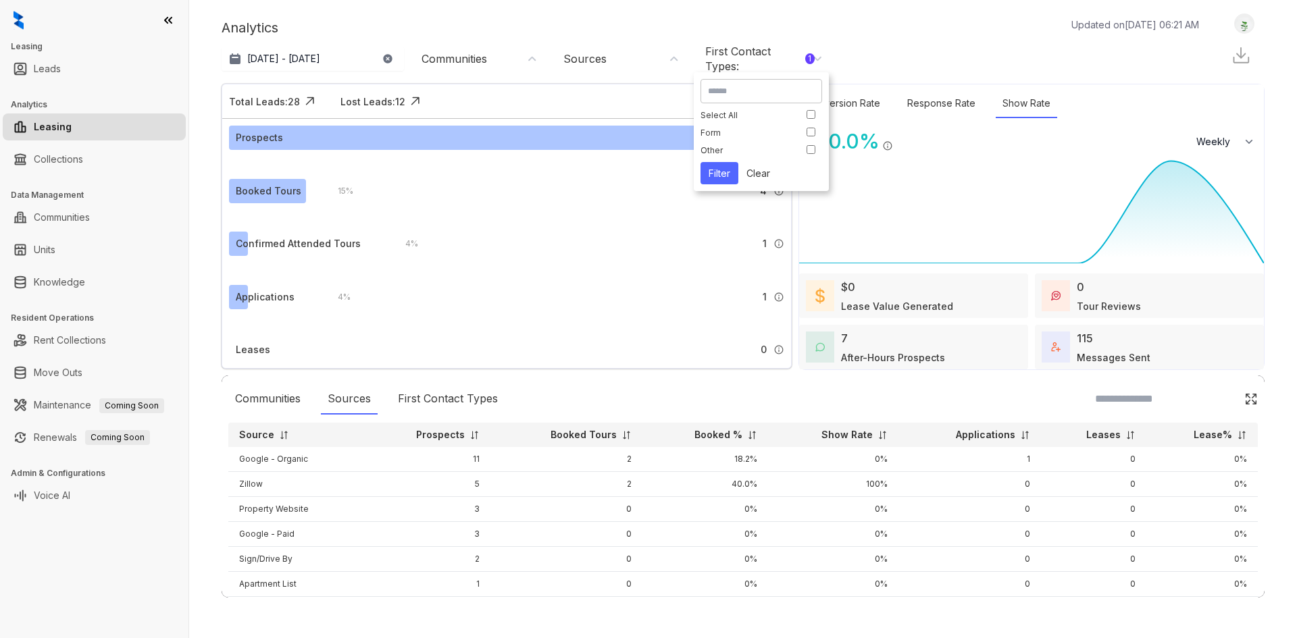
click at [721, 170] on button "Filter" at bounding box center [720, 173] width 38 height 22
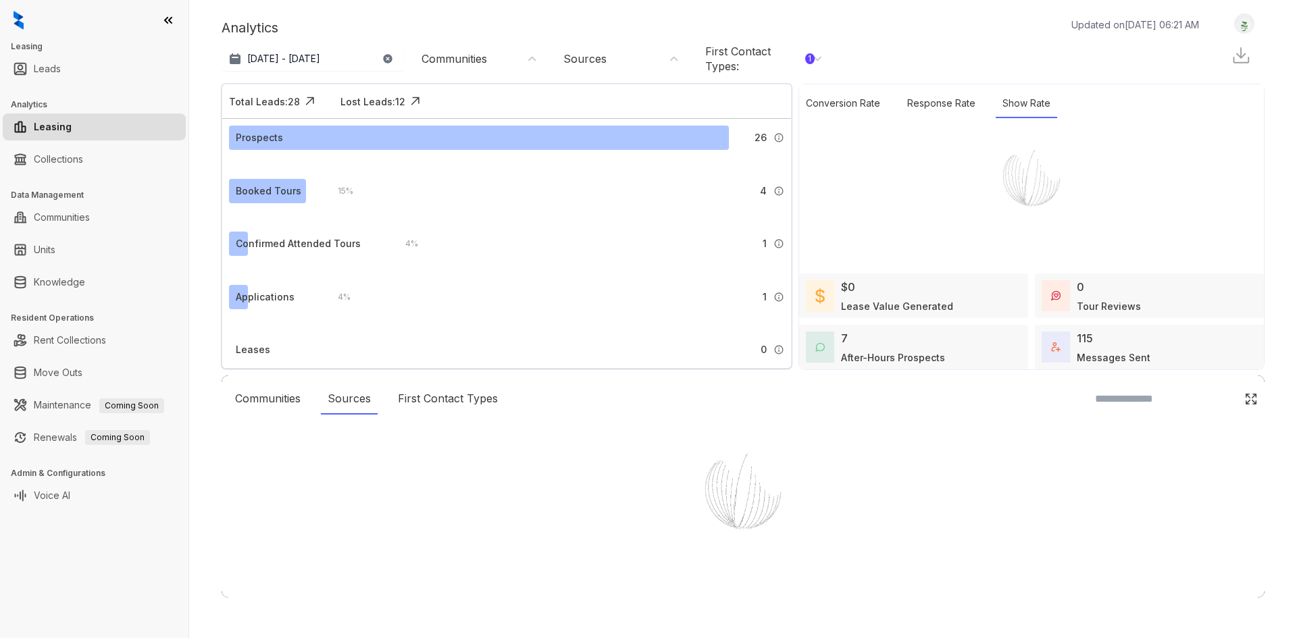
select select "******"
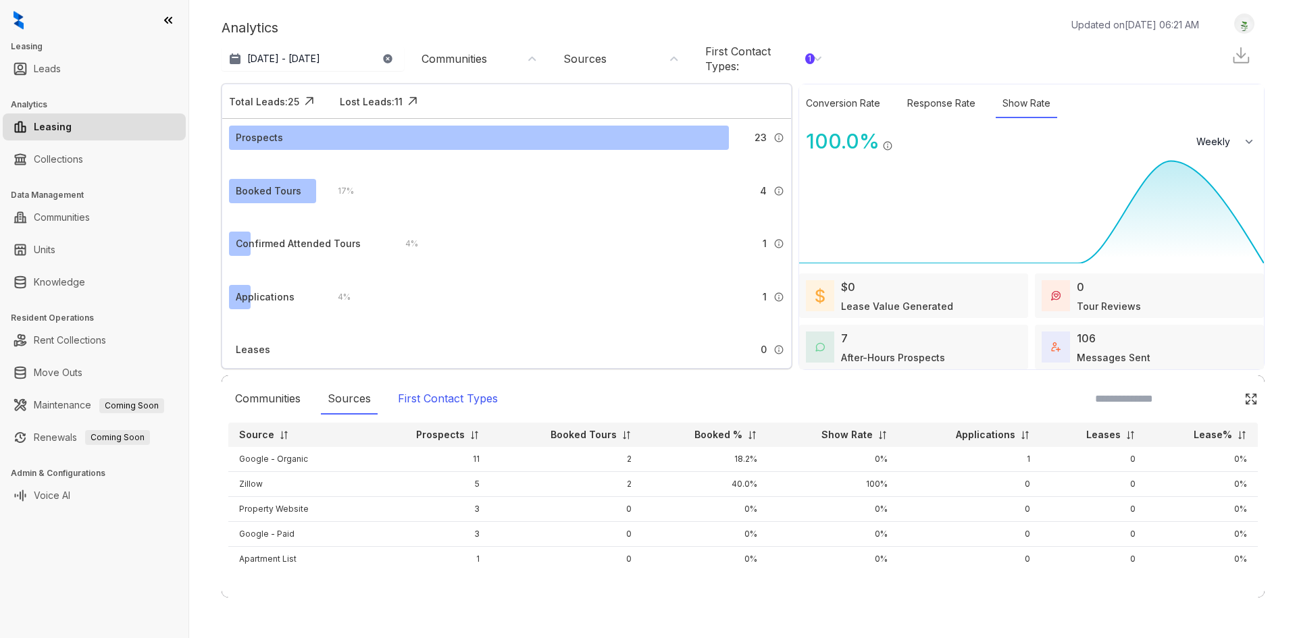
click at [419, 411] on div "First Contact Types" at bounding box center [447, 399] width 113 height 31
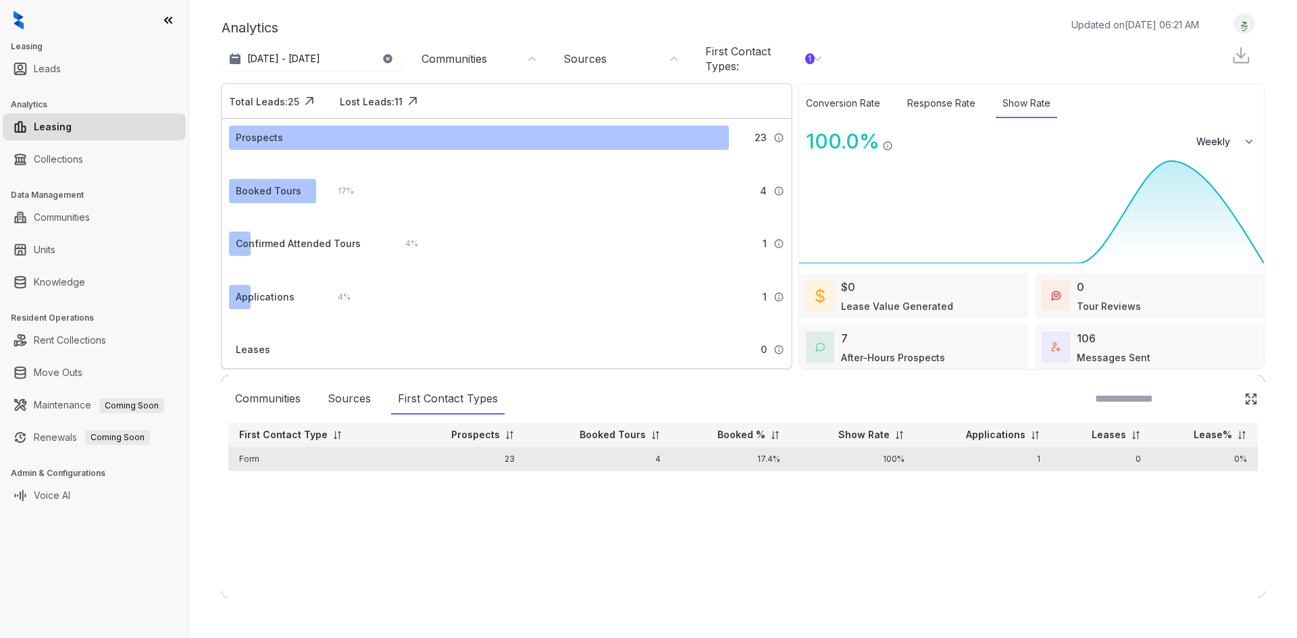
click at [253, 461] on td "Form" at bounding box center [316, 459] width 177 height 24
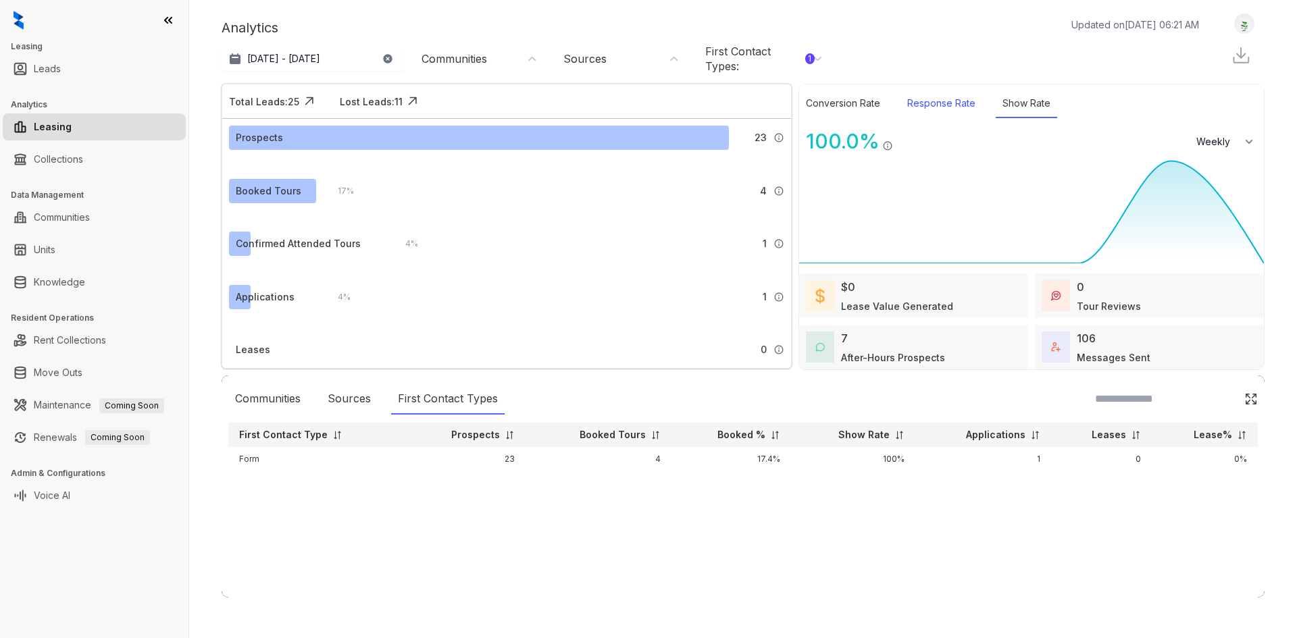
click at [929, 109] on div "Response Rate" at bounding box center [941, 103] width 82 height 29
select select "******"
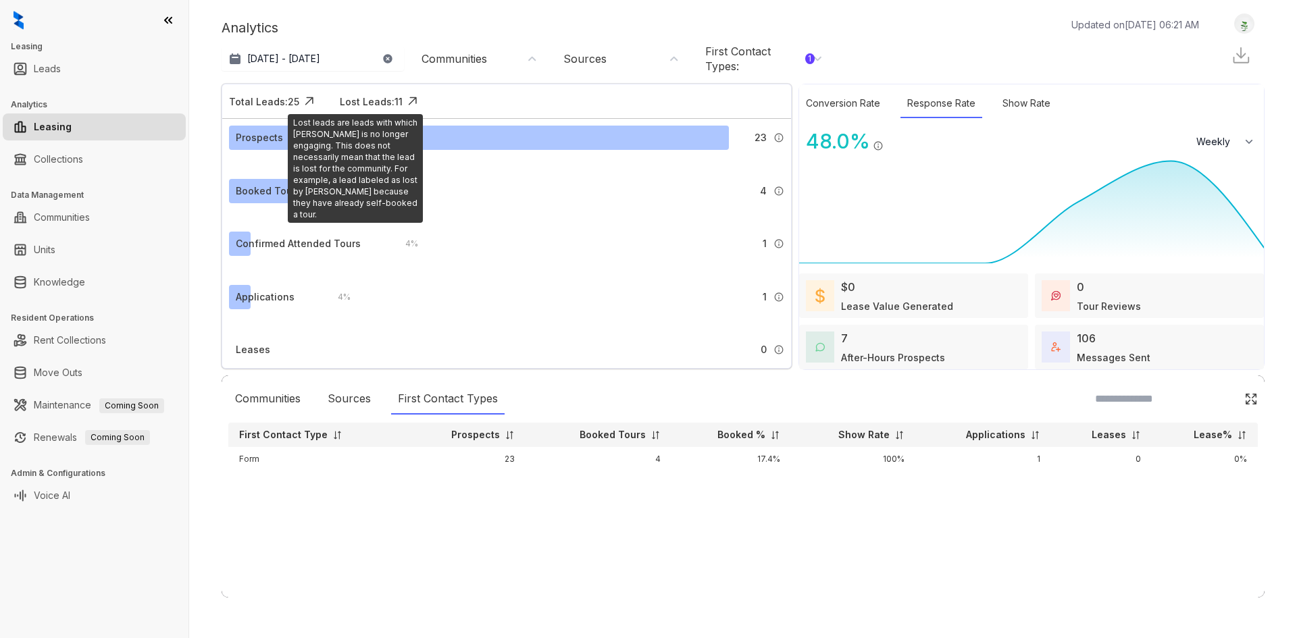
click at [384, 97] on div "Lost Leads: 11" at bounding box center [371, 102] width 63 height 14
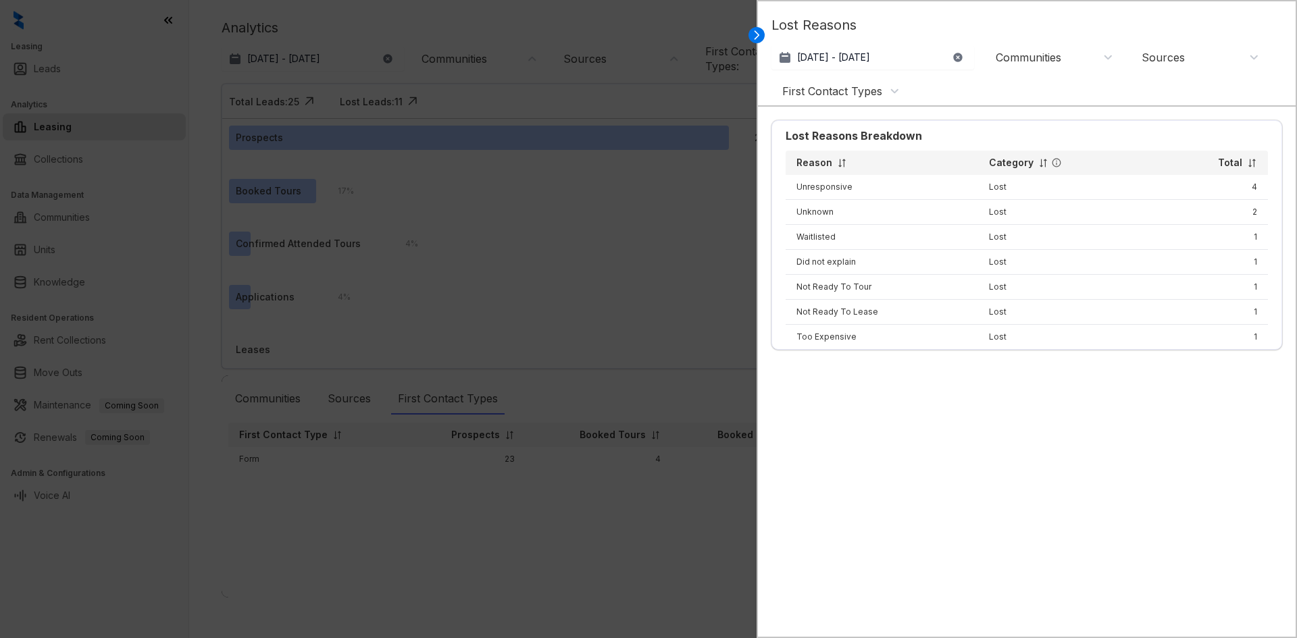
click at [664, 209] on div at bounding box center [648, 319] width 1297 height 638
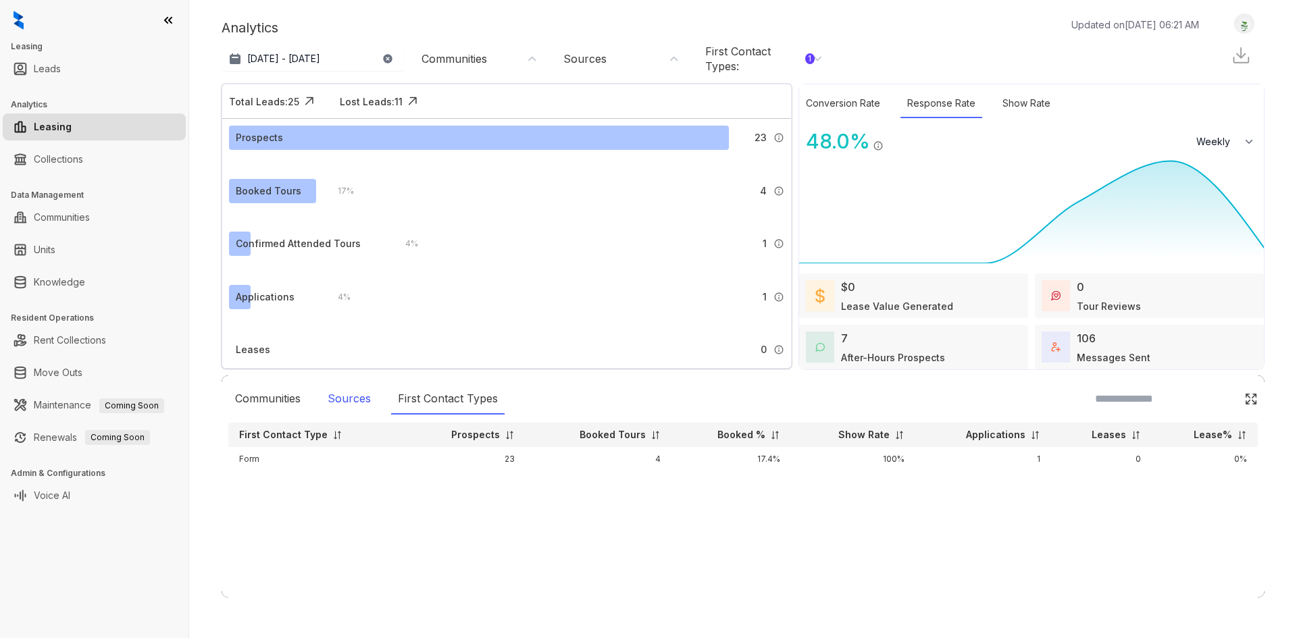
click at [330, 402] on div "Sources" at bounding box center [349, 399] width 57 height 31
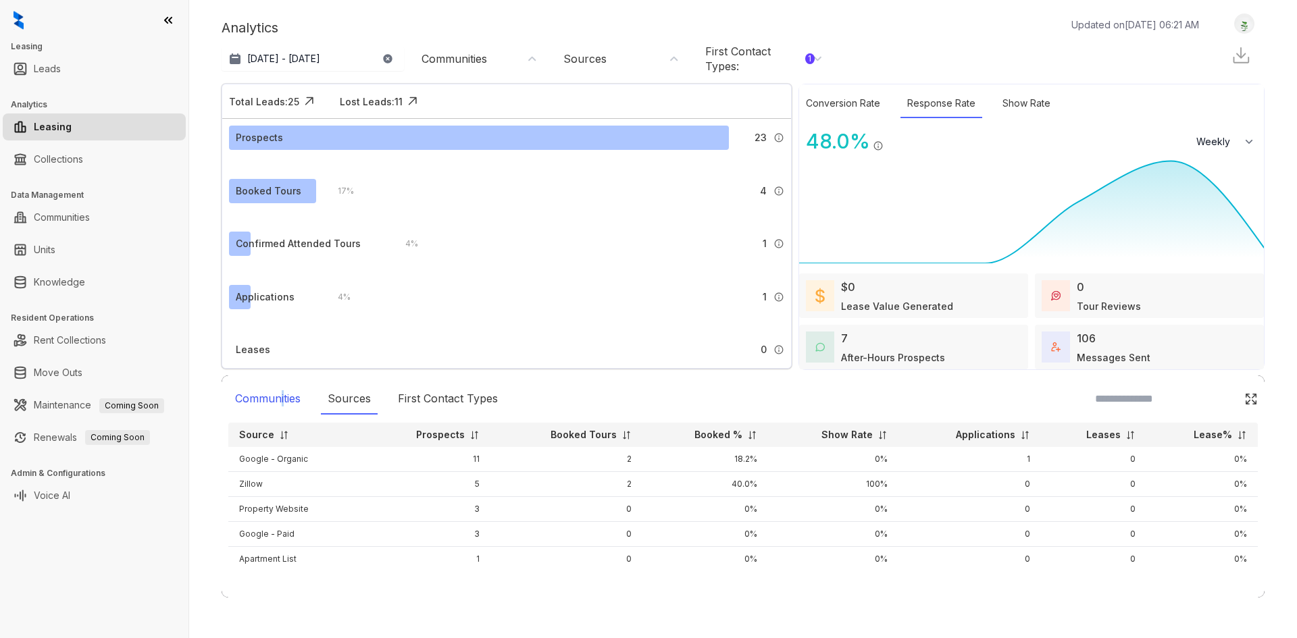
click at [282, 403] on div "Communities" at bounding box center [267, 399] width 79 height 31
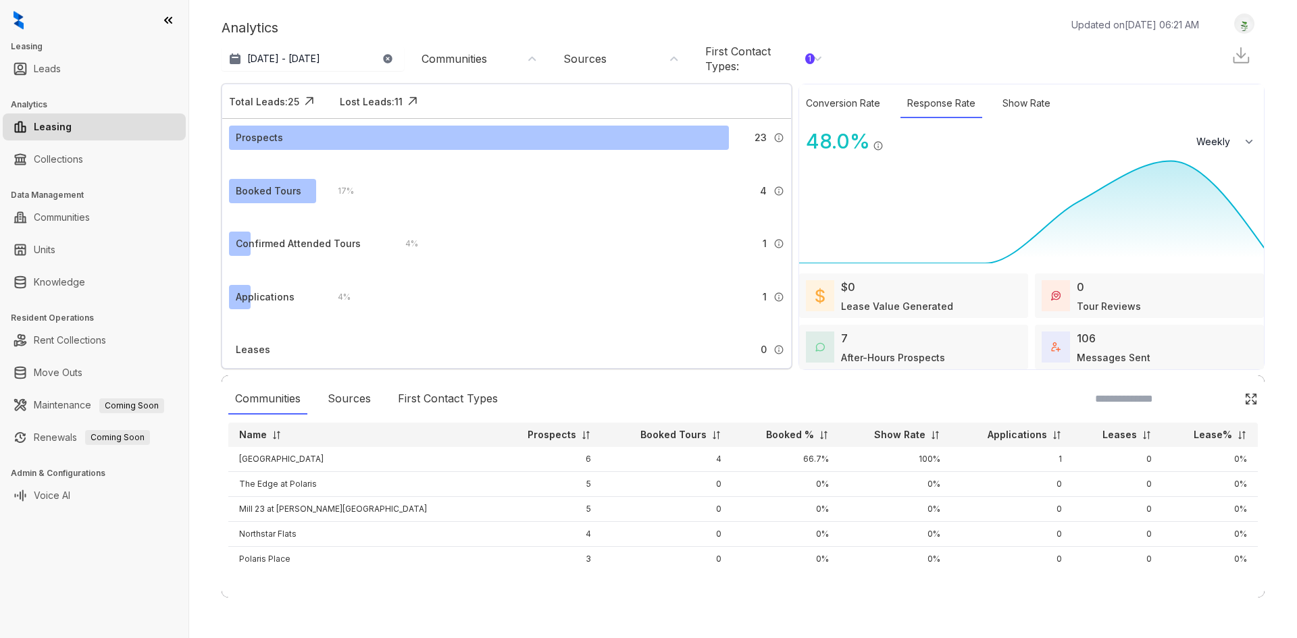
click at [535, 390] on div "Communities Sources First Contact Types" at bounding box center [742, 399] width 1029 height 31
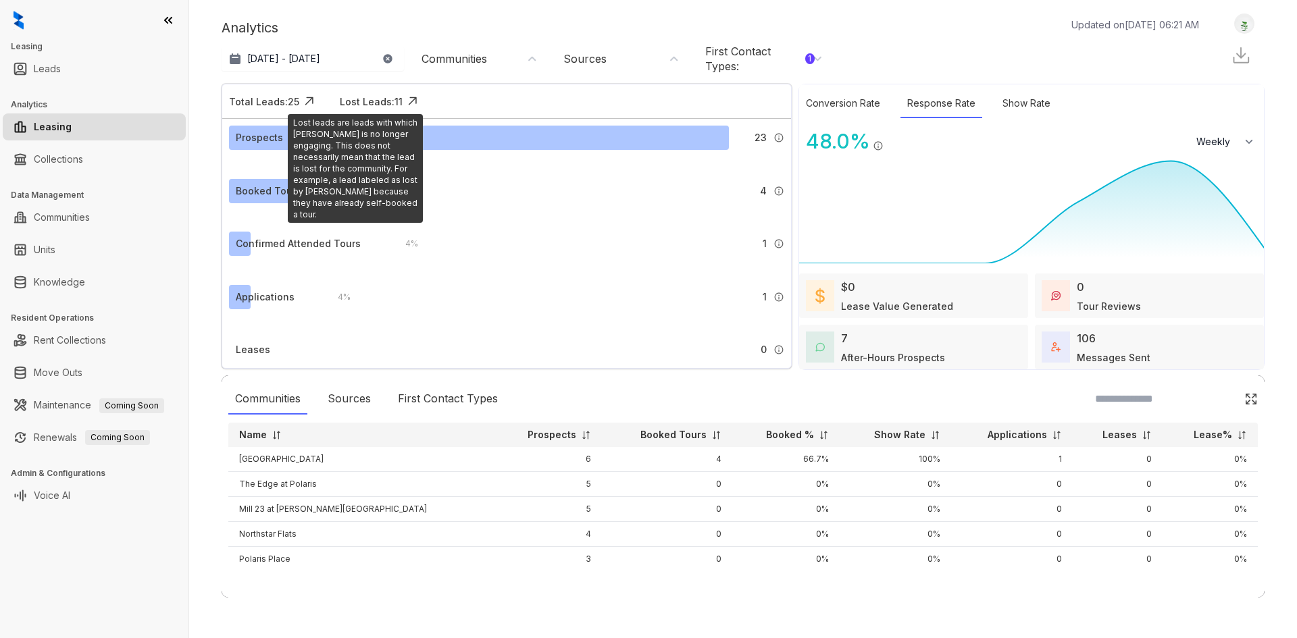
click at [370, 97] on div "Lost Leads: 11" at bounding box center [371, 102] width 63 height 14
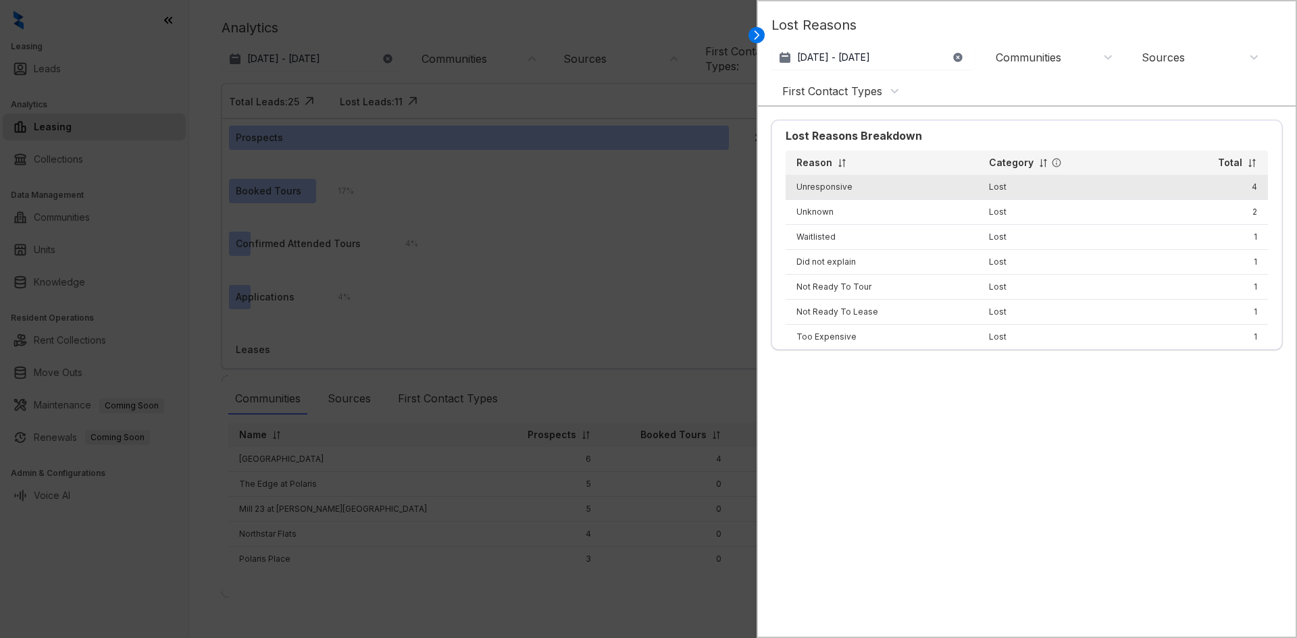
click at [822, 175] on td "Unresponsive" at bounding box center [882, 187] width 193 height 25
click at [825, 184] on td "Unresponsive" at bounding box center [882, 187] width 193 height 25
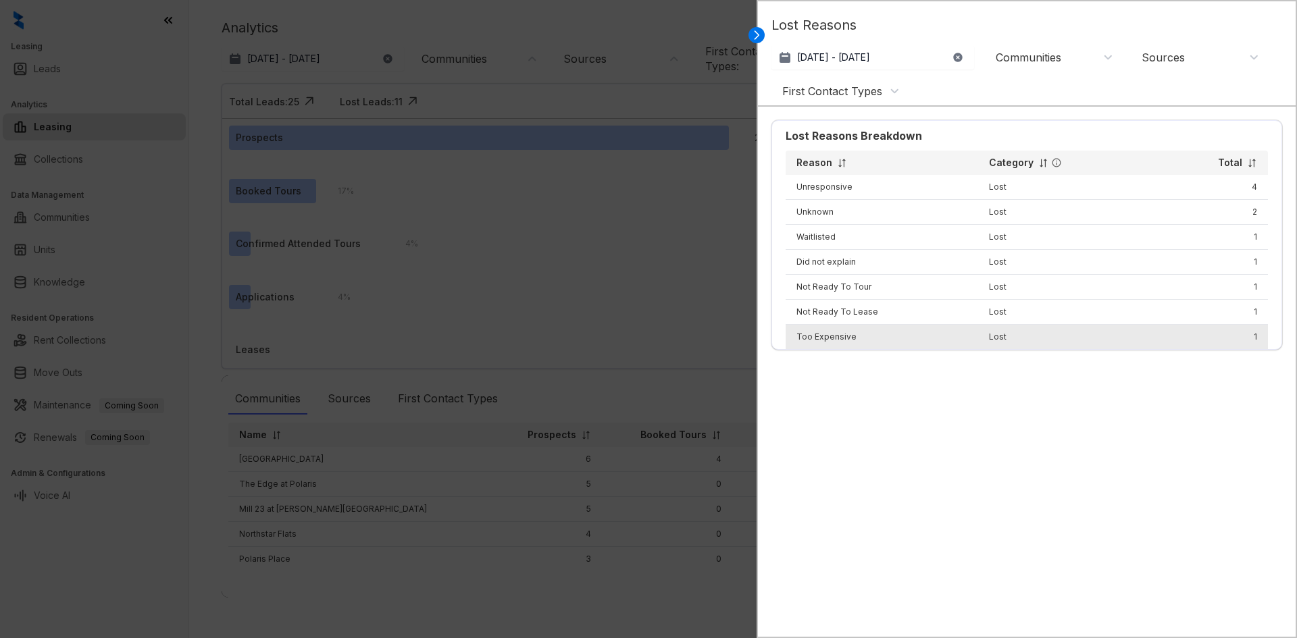
click at [890, 338] on td "Too Expensive" at bounding box center [882, 337] width 193 height 25
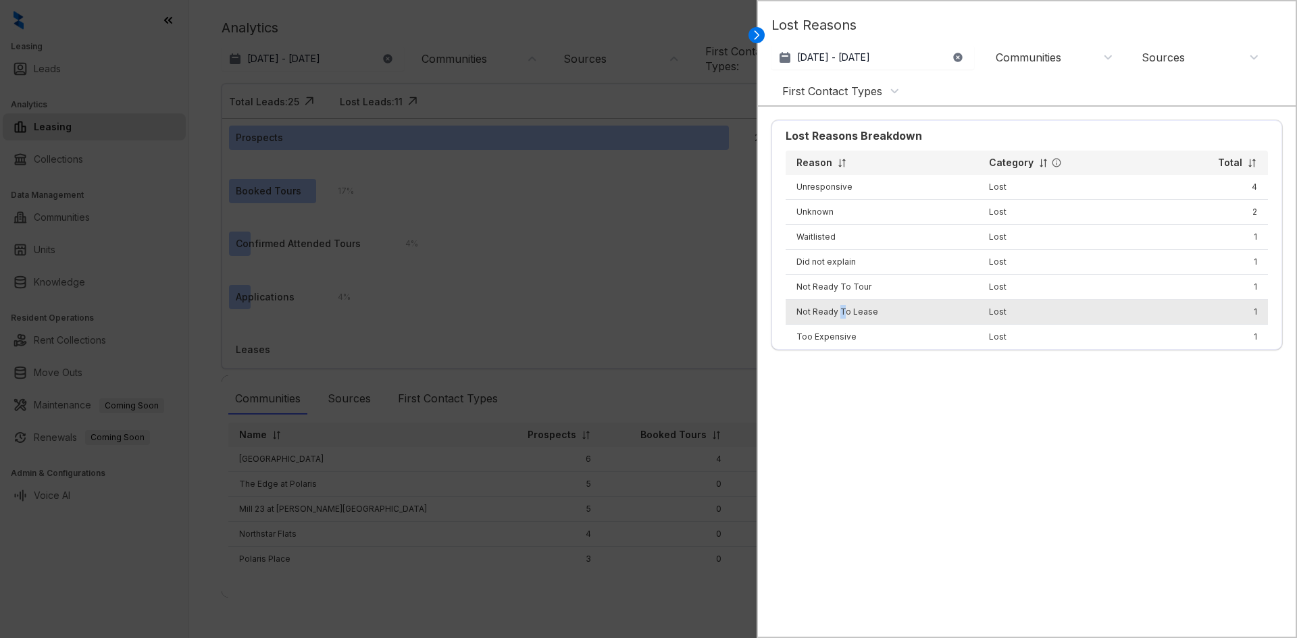
click at [840, 315] on td "Not Ready To Lease" at bounding box center [882, 312] width 193 height 25
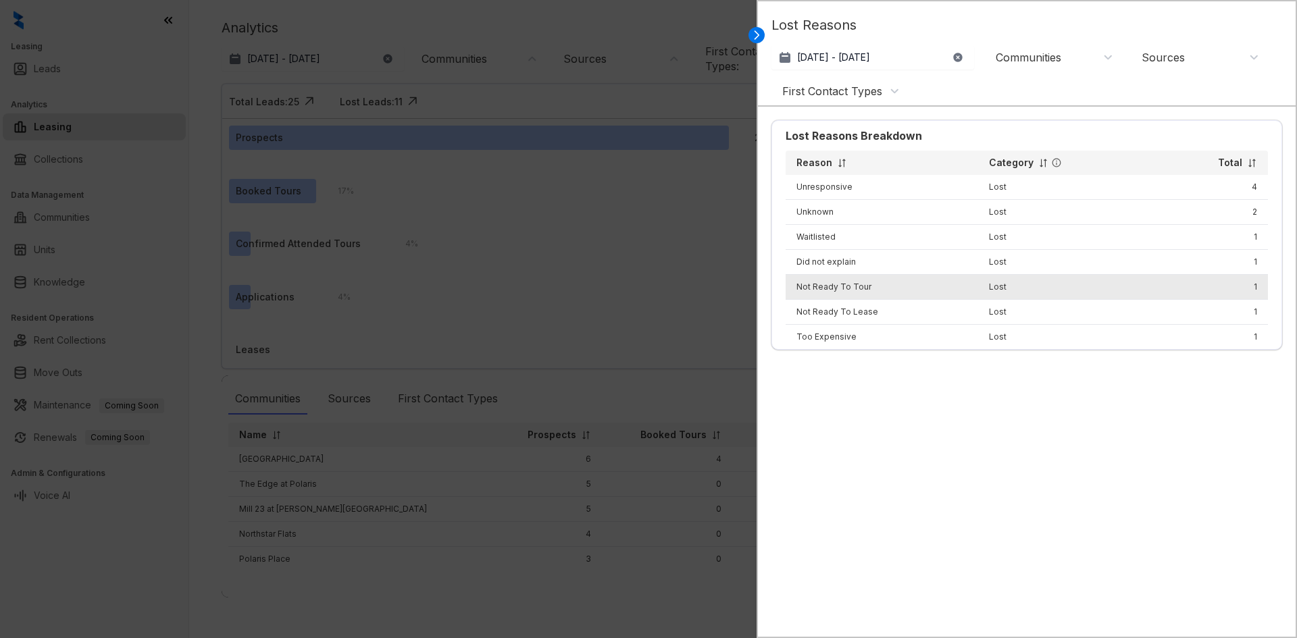
click at [837, 286] on td "Not Ready To Tour" at bounding box center [882, 287] width 193 height 25
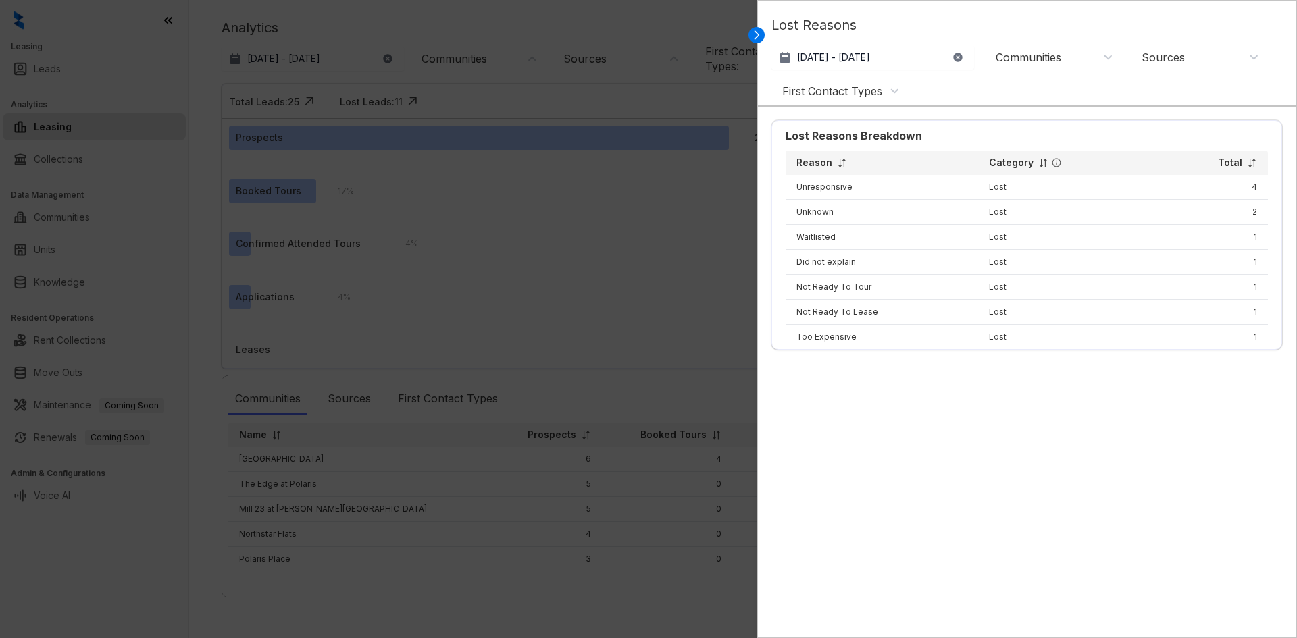
click at [1081, 57] on div "Communities" at bounding box center [1055, 57] width 118 height 15
click at [996, 245] on button "Filter" at bounding box center [1010, 249] width 38 height 22
click at [1054, 49] on div "Communities : 1" at bounding box center [1052, 58] width 135 height 22
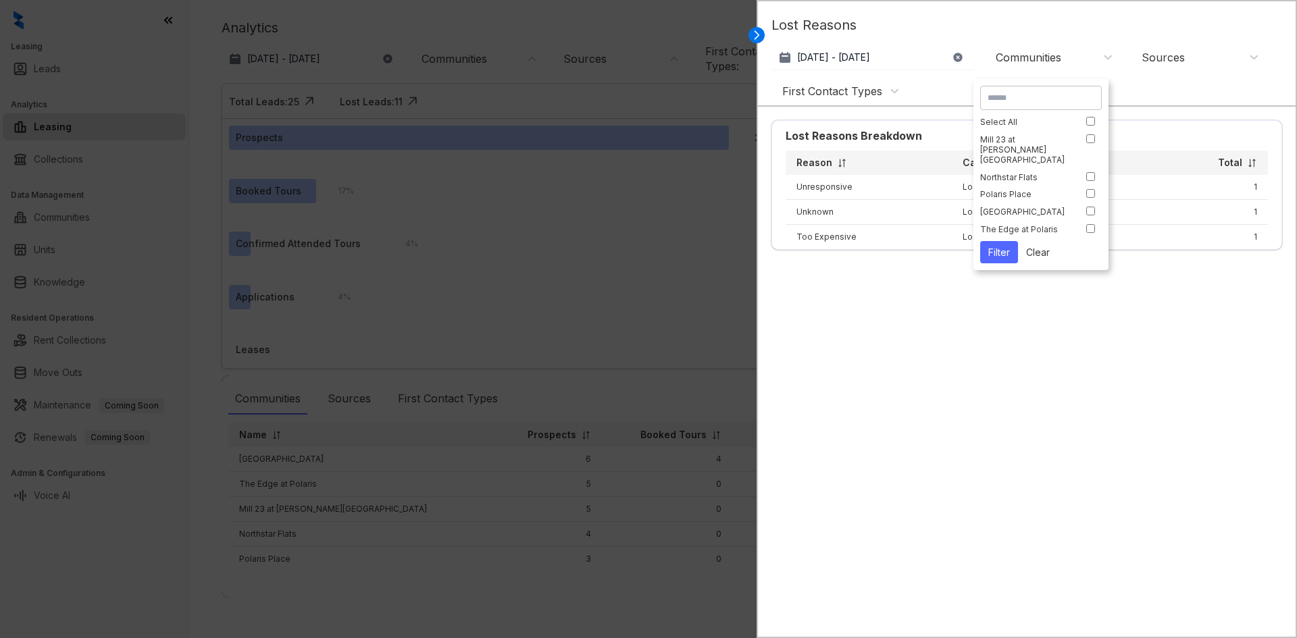
click at [1002, 250] on button "Filter" at bounding box center [999, 252] width 38 height 22
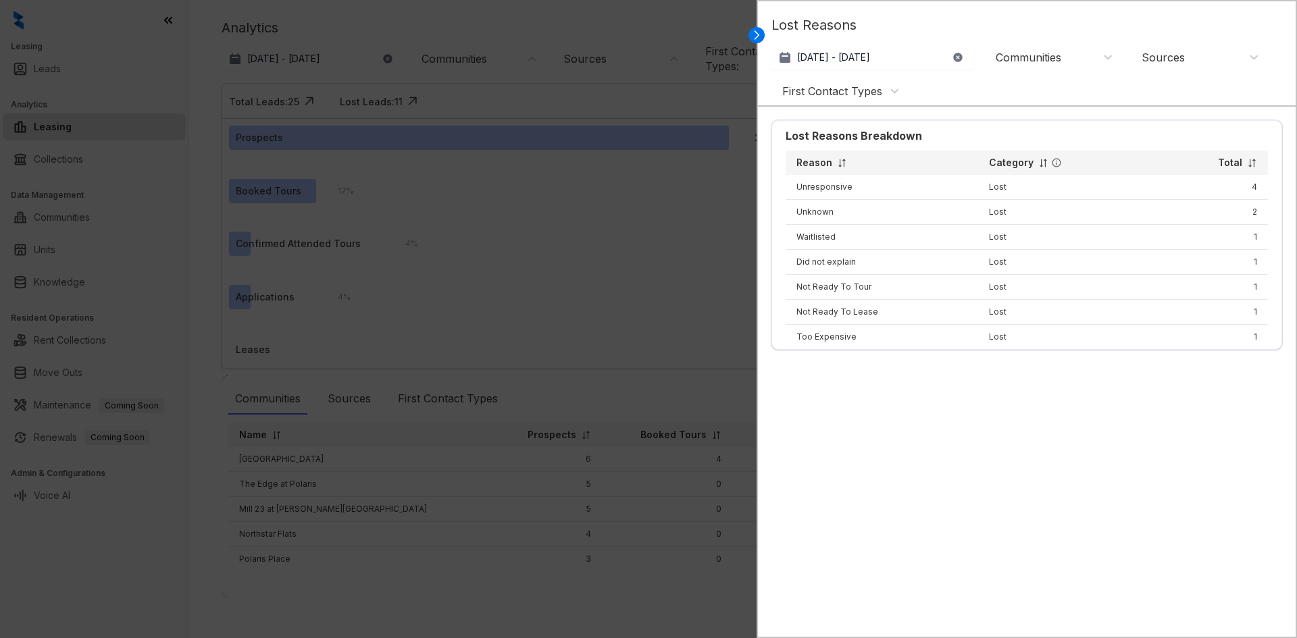
click at [1172, 61] on div "Sources" at bounding box center [1163, 57] width 43 height 15
click at [557, 282] on div at bounding box center [648, 319] width 1297 height 638
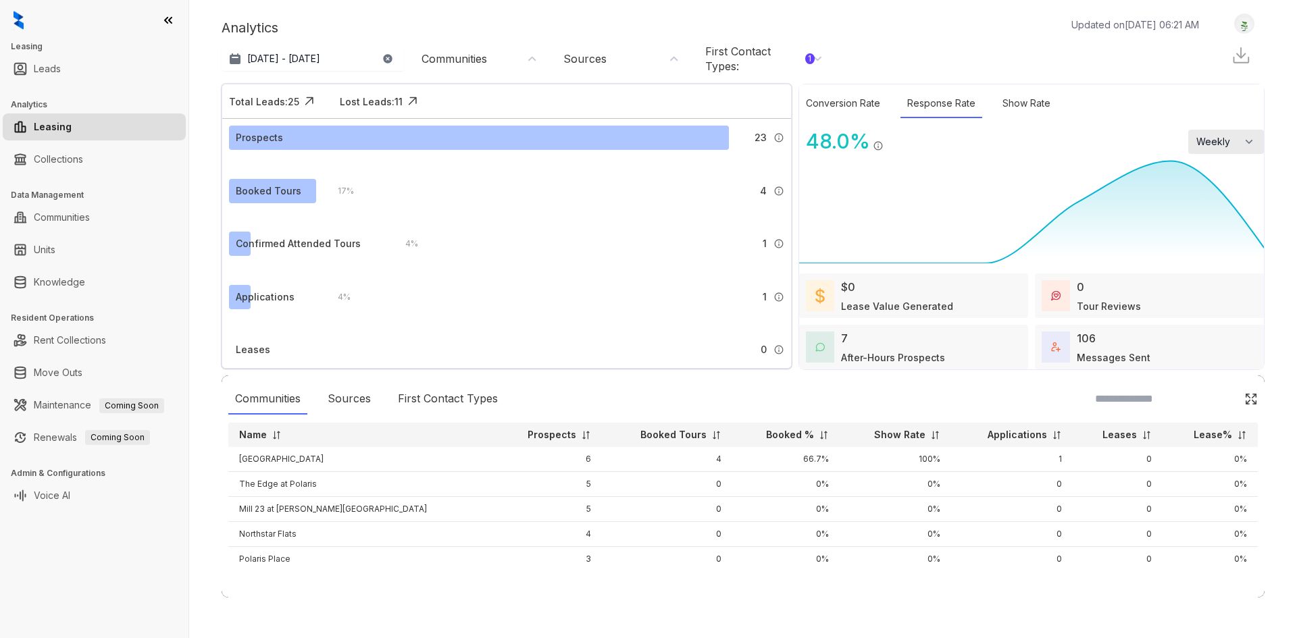
click at [1246, 145] on icon "button" at bounding box center [1249, 142] width 14 height 14
click at [1241, 203] on li "Monthly" at bounding box center [1226, 198] width 76 height 28
select select "*******"
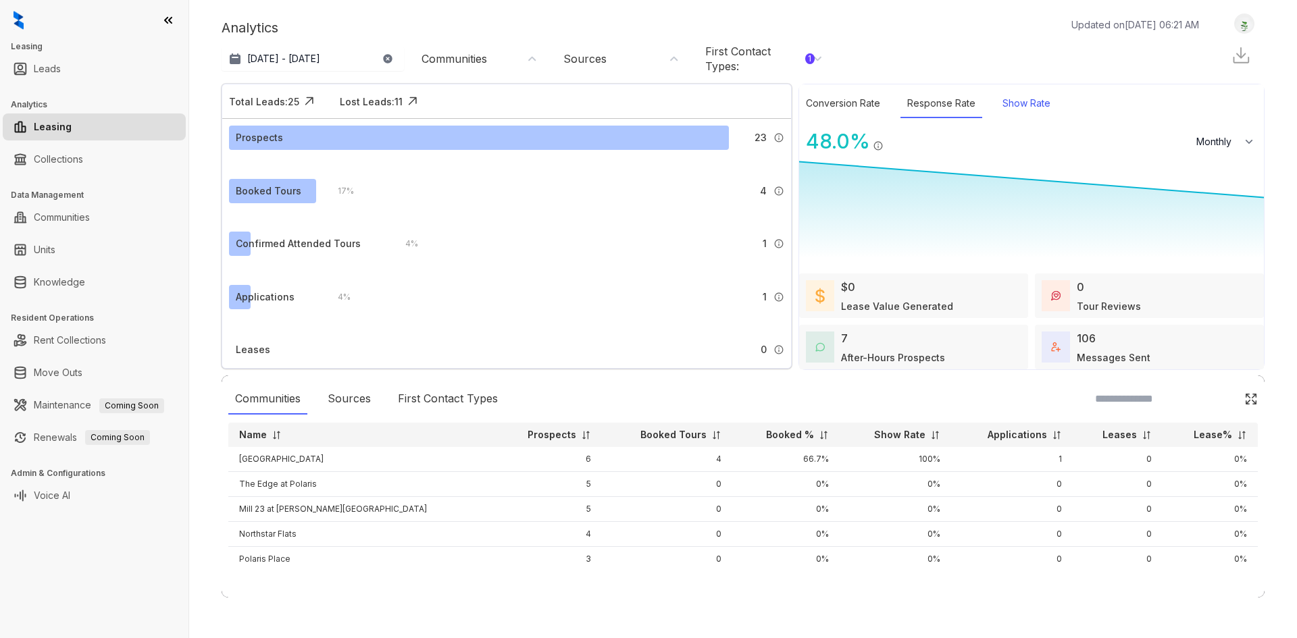
click at [1013, 110] on div "Show Rate" at bounding box center [1026, 103] width 61 height 29
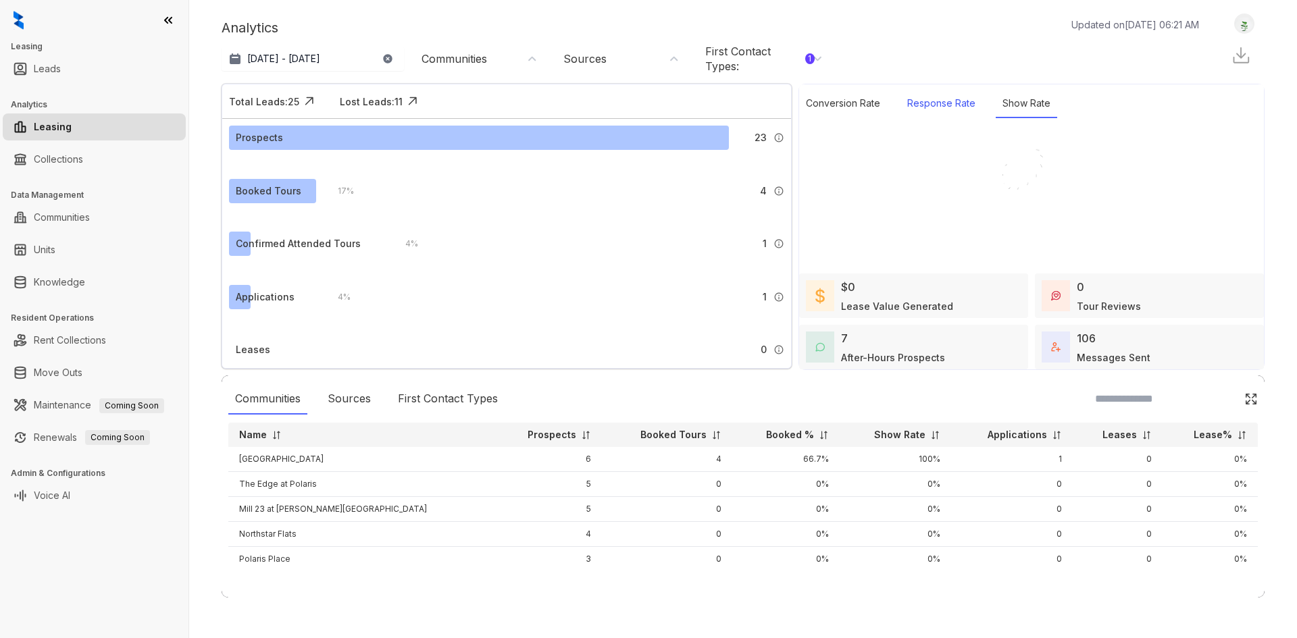
select select "*******"
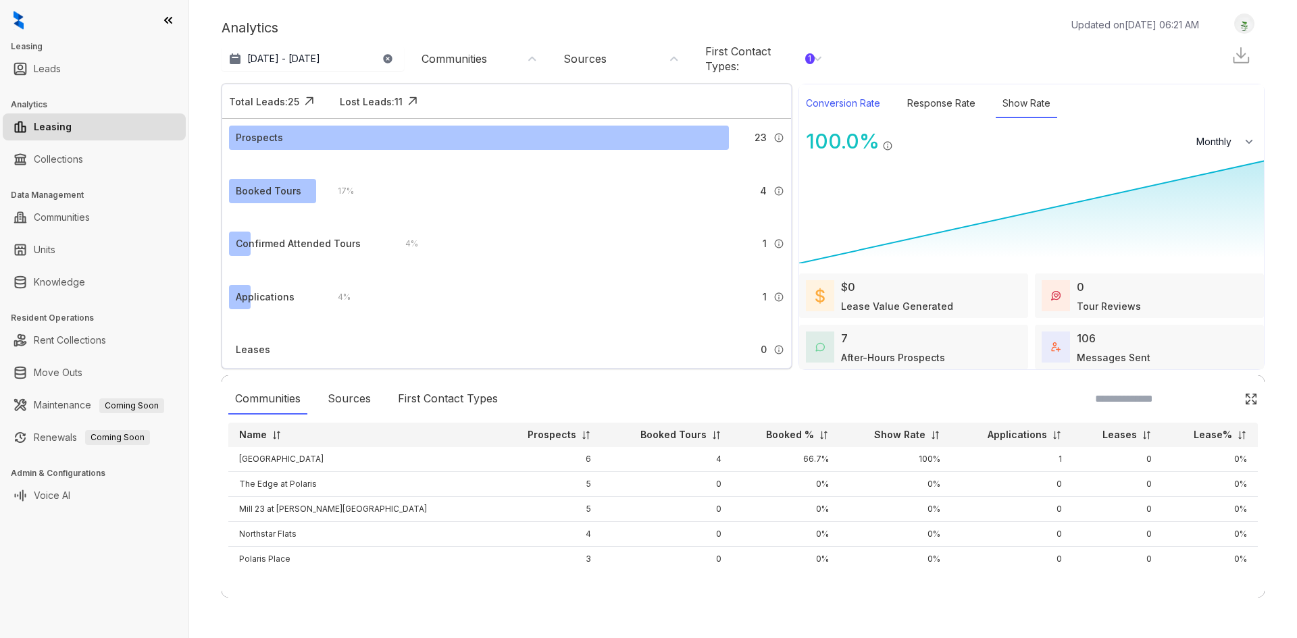
click at [846, 101] on div "Conversion Rate" at bounding box center [843, 103] width 88 height 29
select select "*******"
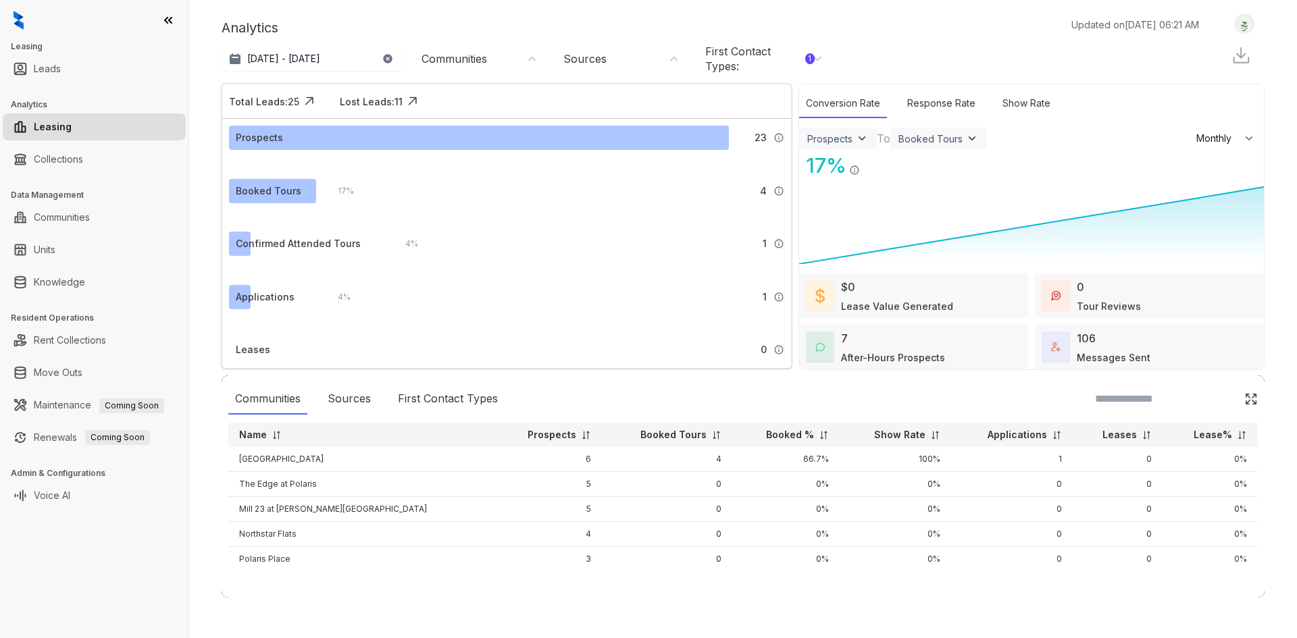
click at [928, 141] on div "Booked Tours" at bounding box center [930, 138] width 64 height 11
click at [854, 137] on div "Prospects" at bounding box center [837, 139] width 61 height 14
click at [856, 138] on img at bounding box center [862, 139] width 14 height 14
click at [997, 138] on div "Prospects Leads Prospects Default Booked Tours Confirmed Attended Tours Applica…" at bounding box center [1031, 138] width 465 height 24
click at [938, 138] on div "Booked Tours" at bounding box center [930, 138] width 64 height 11
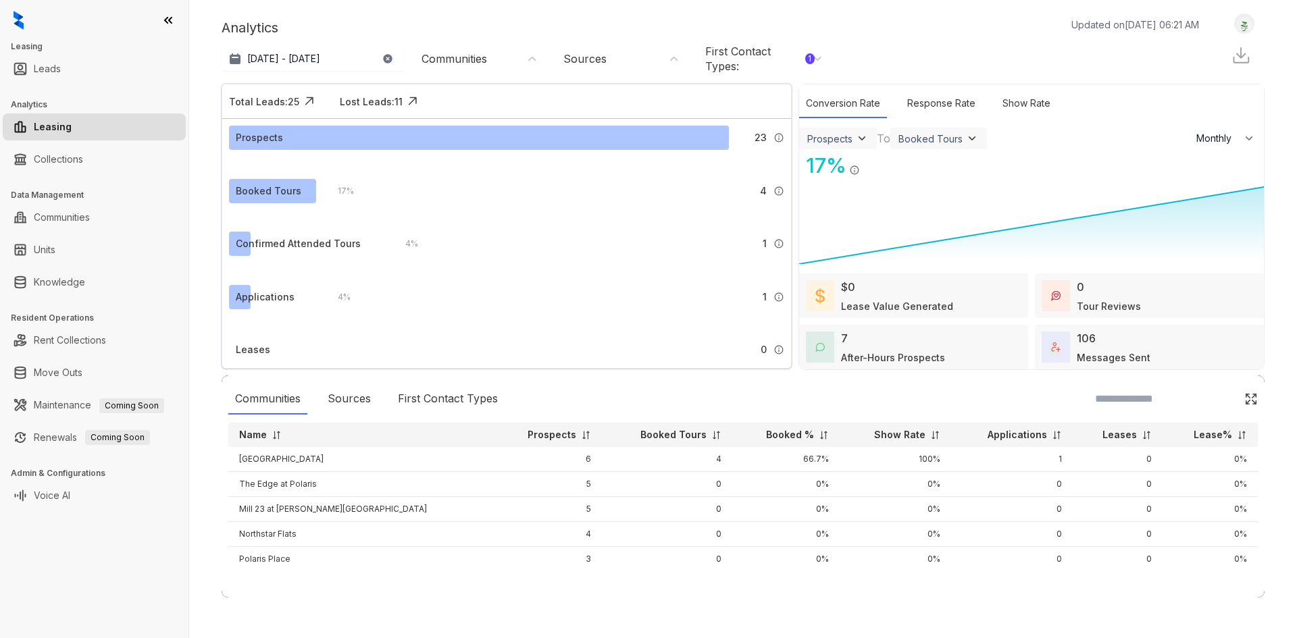
click at [875, 136] on div "Prospects" at bounding box center [838, 139] width 78 height 22
click at [863, 136] on img at bounding box center [862, 139] width 14 height 14
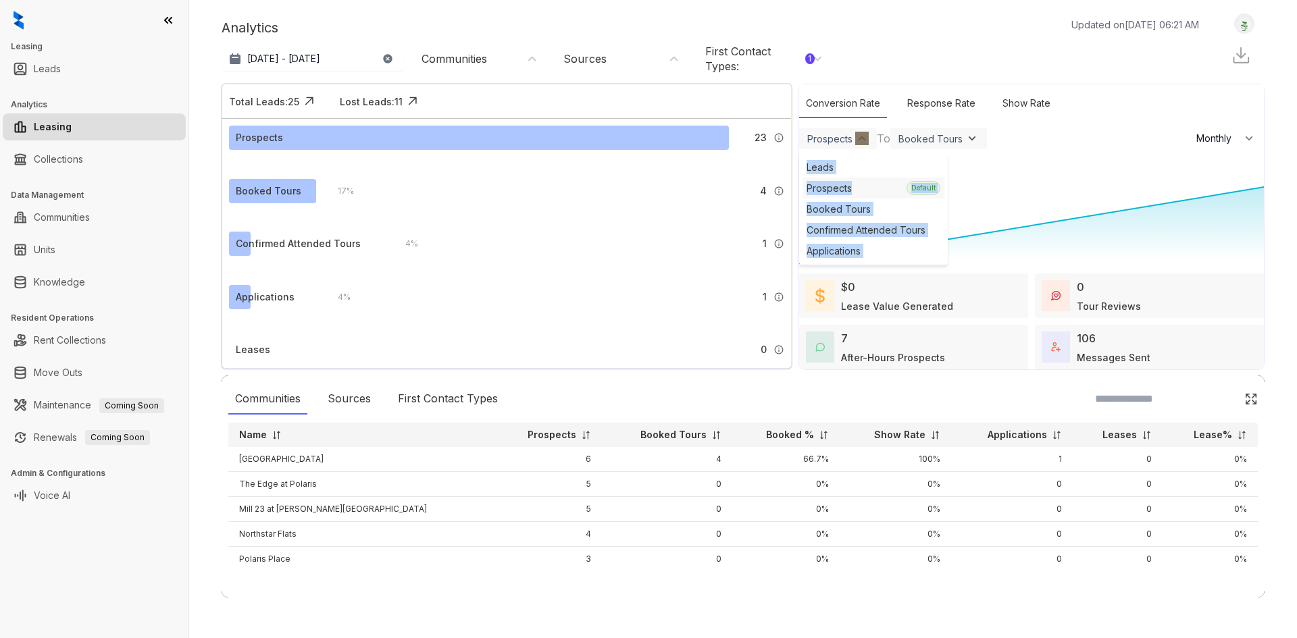
click at [844, 186] on div "Prospects" at bounding box center [857, 188] width 100 height 14
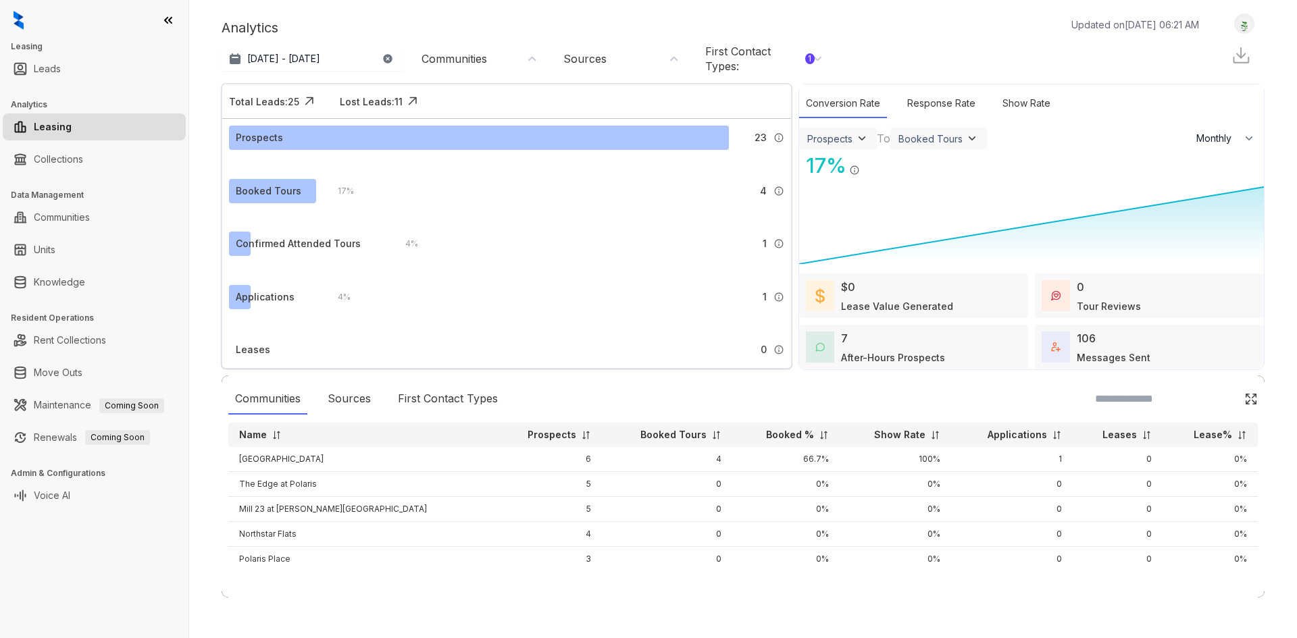
click at [842, 133] on div "Prospects" at bounding box center [829, 138] width 45 height 11
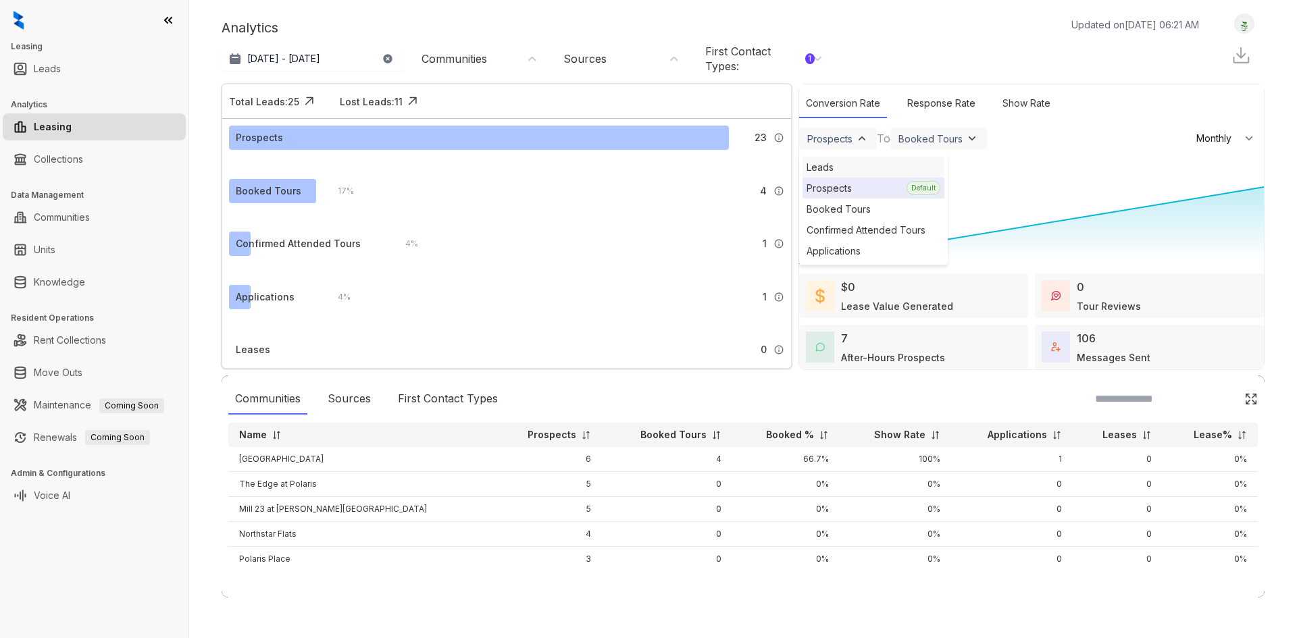
click at [838, 169] on div "Leads" at bounding box center [874, 167] width 142 height 21
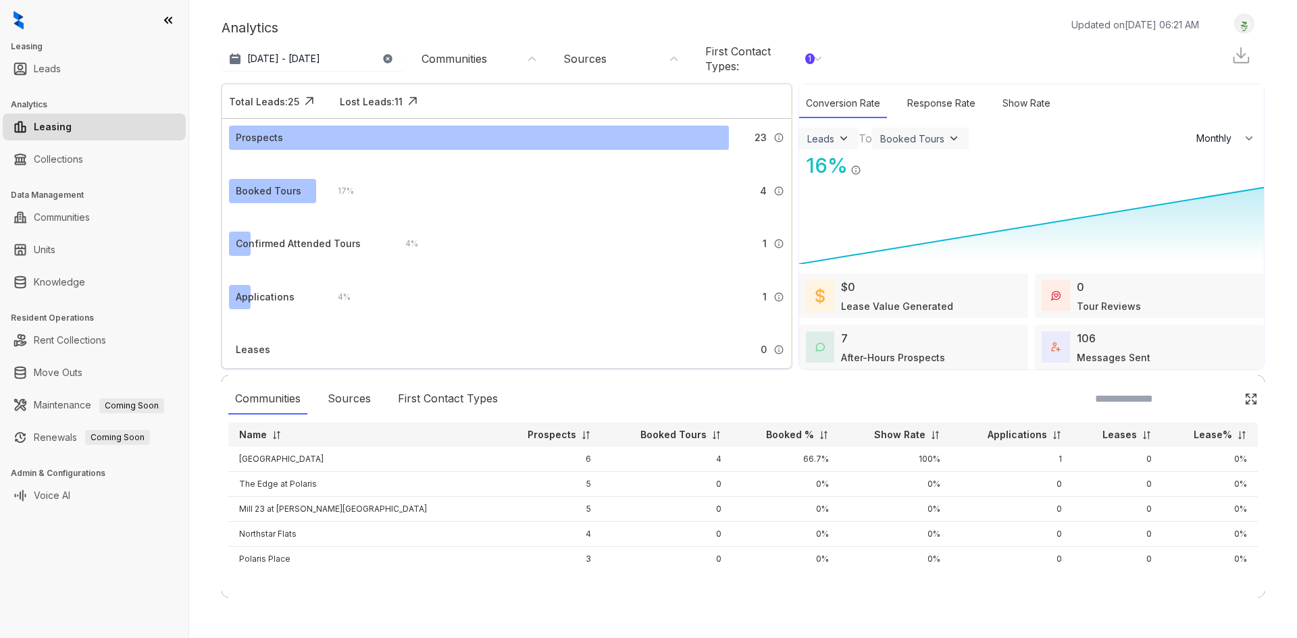
click at [831, 141] on div "Leads" at bounding box center [820, 138] width 27 height 11
click at [842, 201] on div "Booked Tours" at bounding box center [874, 209] width 142 height 21
click at [940, 138] on div "Confirmed Attended Tours" at bounding box center [976, 138] width 119 height 11
click at [965, 182] on div "Applications" at bounding box center [984, 188] width 142 height 21
click at [863, 133] on div "Booked Tours" at bounding box center [839, 138] width 64 height 11
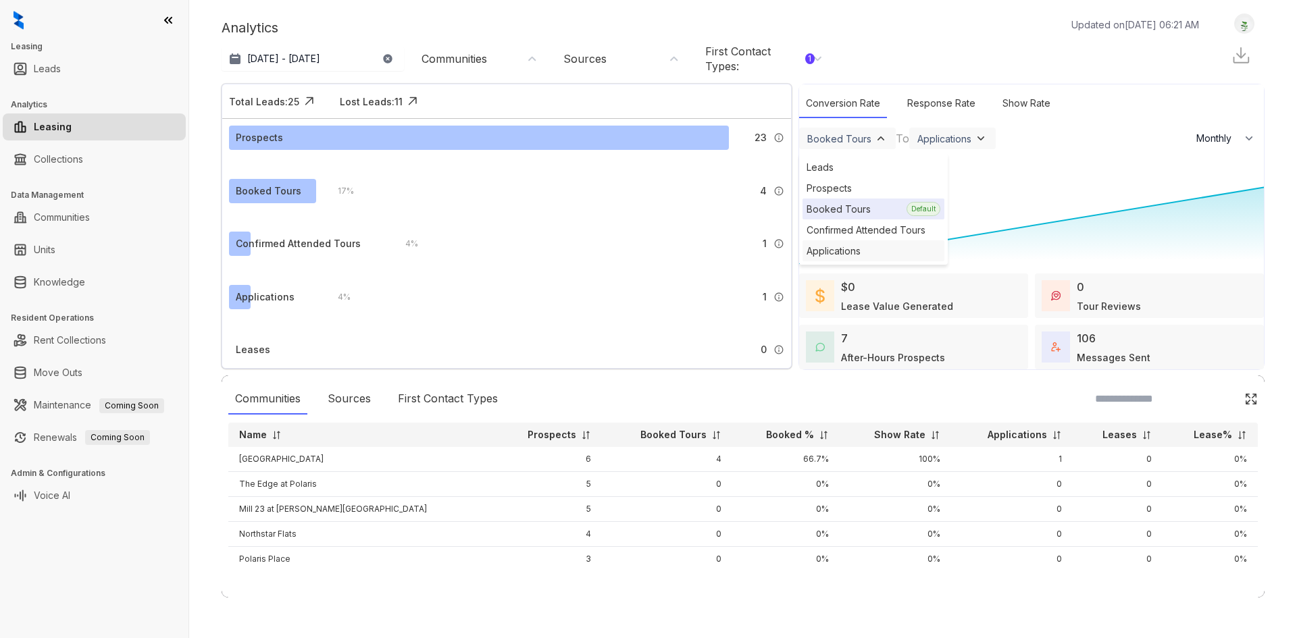
click at [872, 244] on div "Applications" at bounding box center [874, 250] width 142 height 21
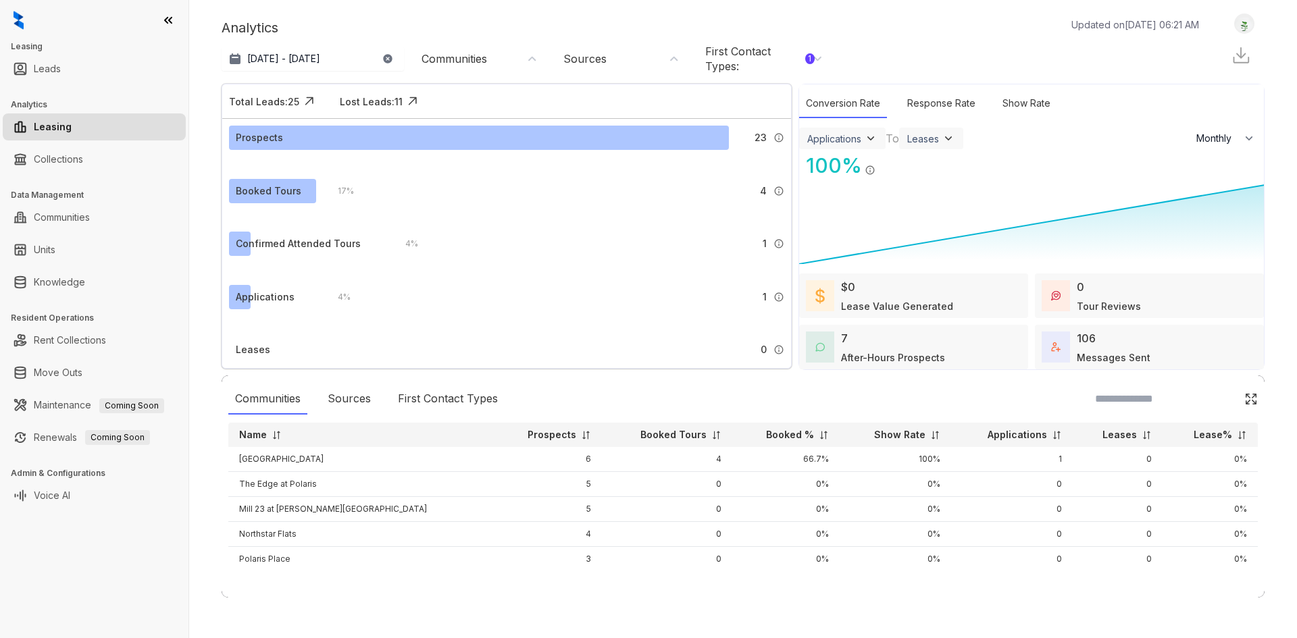
click at [851, 131] on div "Applications" at bounding box center [842, 139] width 86 height 22
click at [854, 138] on div "Applications" at bounding box center [834, 138] width 54 height 11
click at [858, 184] on div "Prospects" at bounding box center [874, 188] width 142 height 21
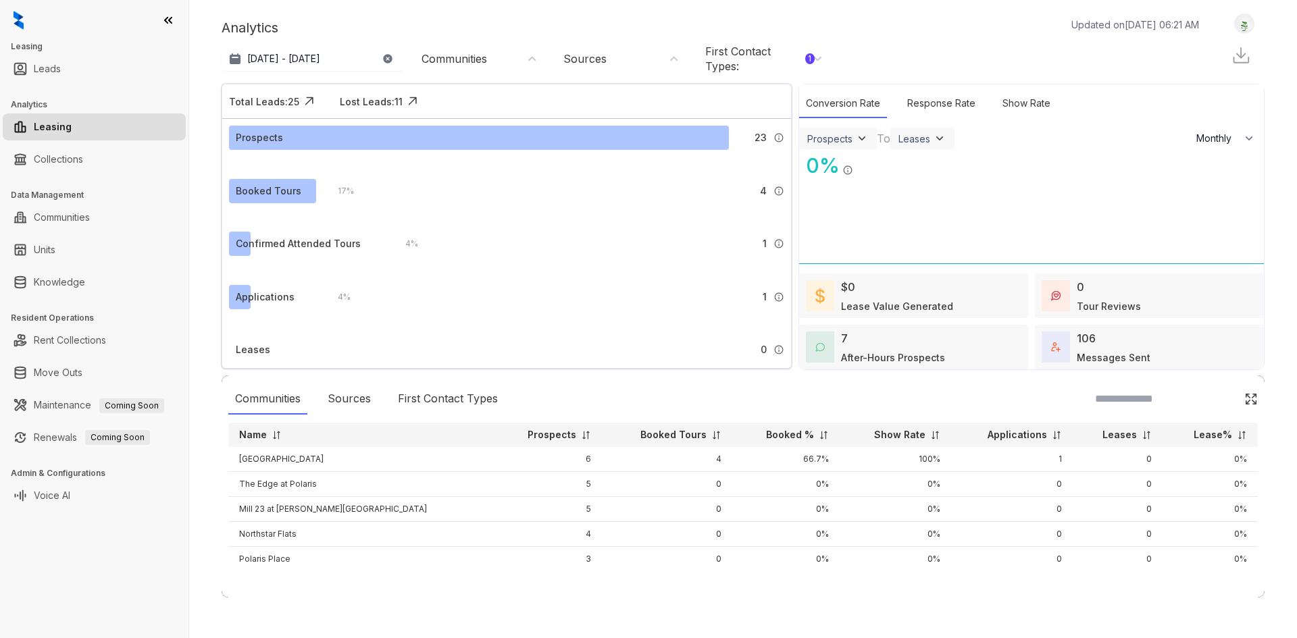
click at [925, 137] on div "Leases" at bounding box center [914, 138] width 32 height 11
click at [929, 224] on div "Leases" at bounding box center [948, 230] width 100 height 14
drag, startPoint x: 257, startPoint y: 353, endPoint x: 503, endPoint y: 78, distance: 369.3
click at [492, 115] on div "Total Leads: 25 A lead is defined as anyone who has been contacted by Kelsey. L…" at bounding box center [507, 226] width 570 height 285
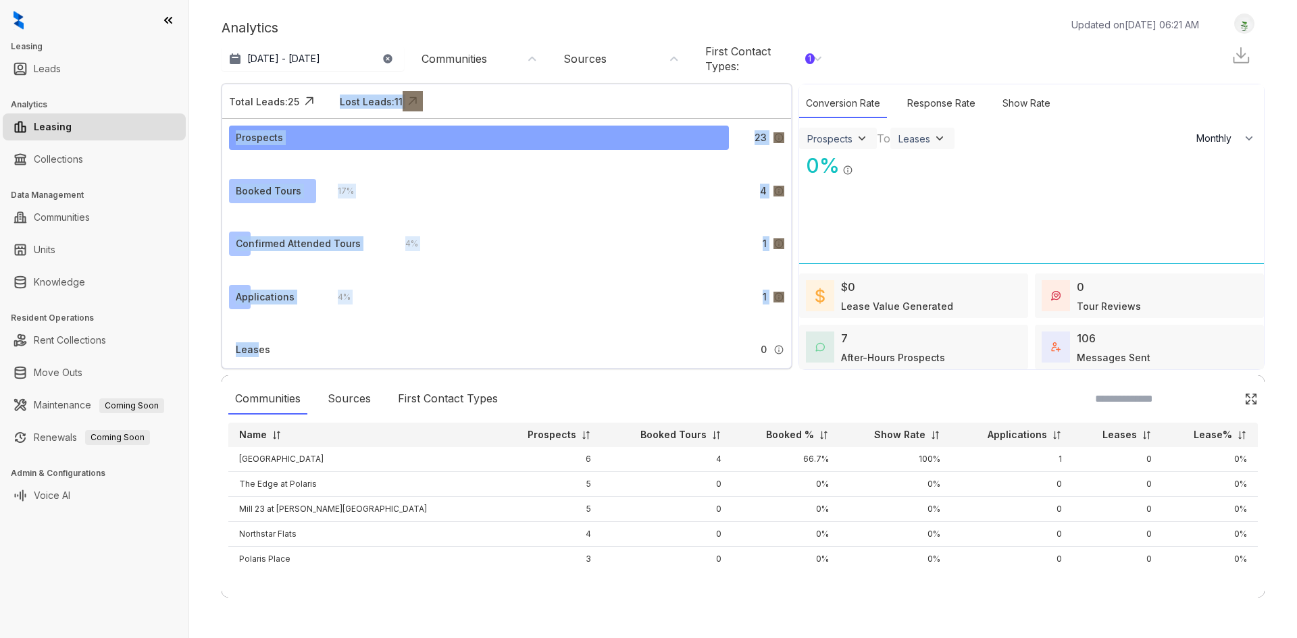
click at [455, 139] on div "Prospects" at bounding box center [479, 138] width 500 height 24
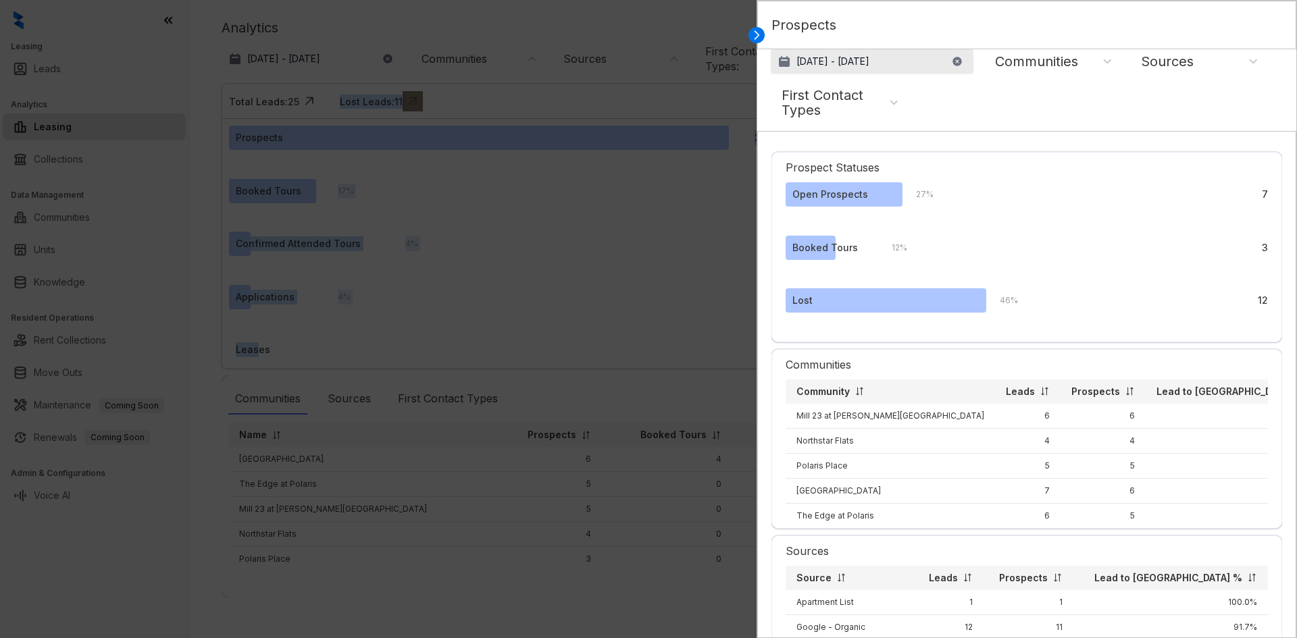
select select "******"
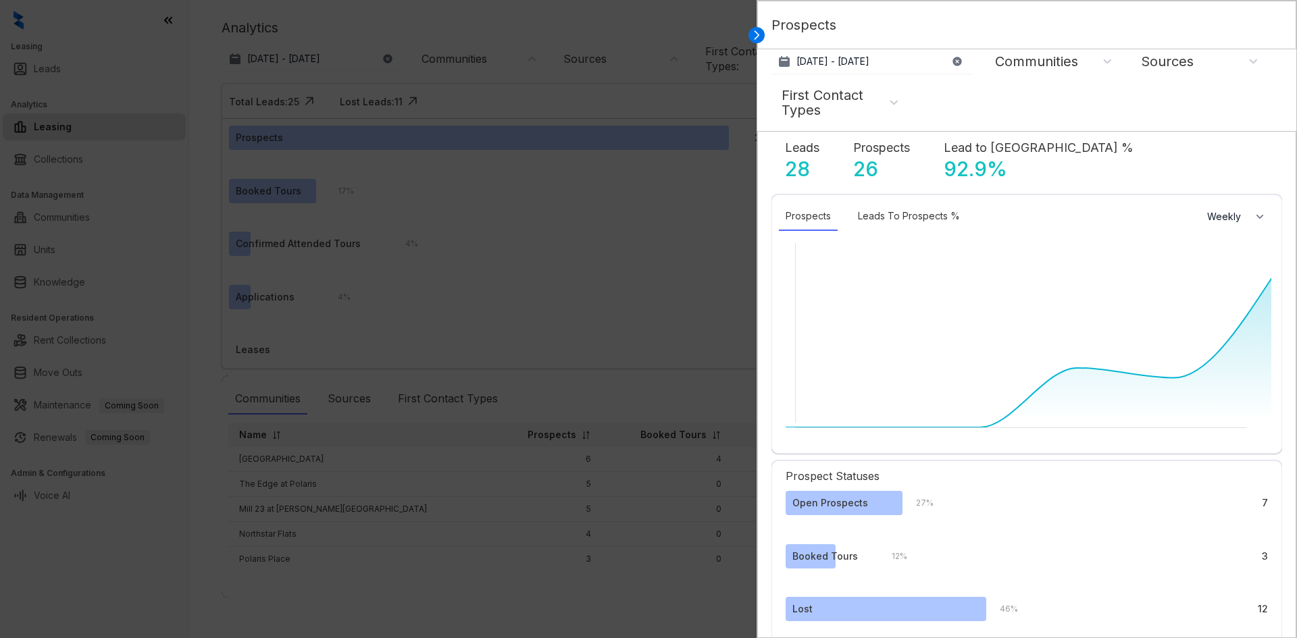
click at [472, 279] on div at bounding box center [648, 319] width 1297 height 638
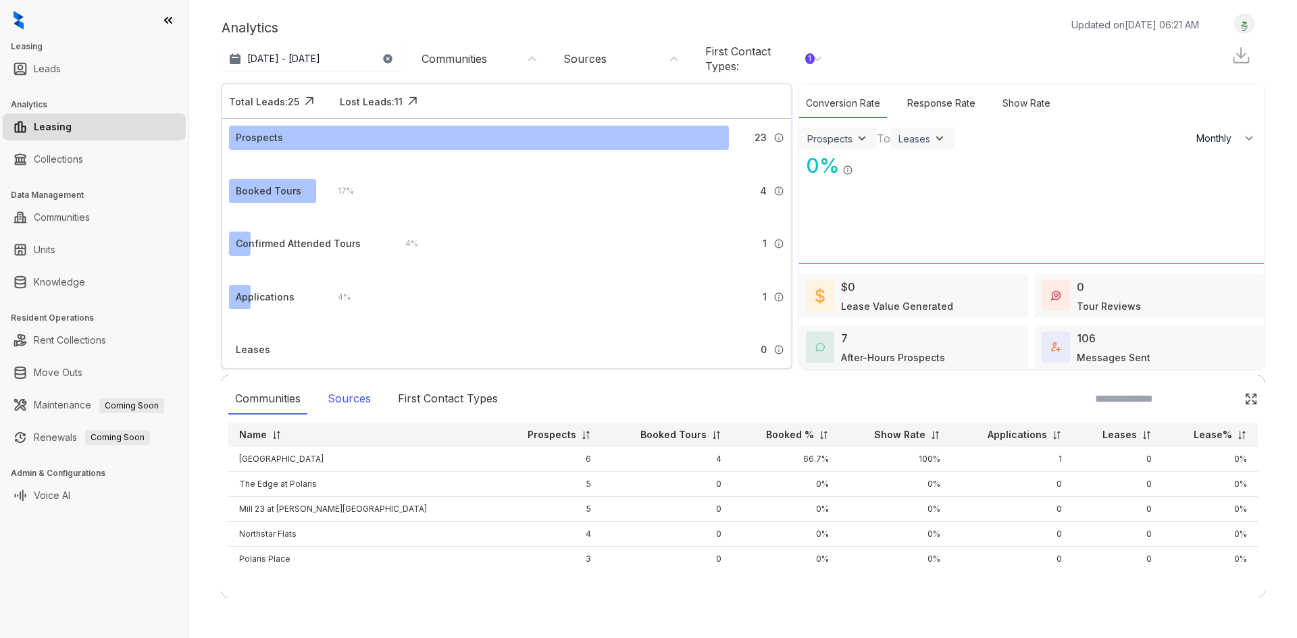
click at [373, 403] on div "Sources" at bounding box center [349, 399] width 57 height 31
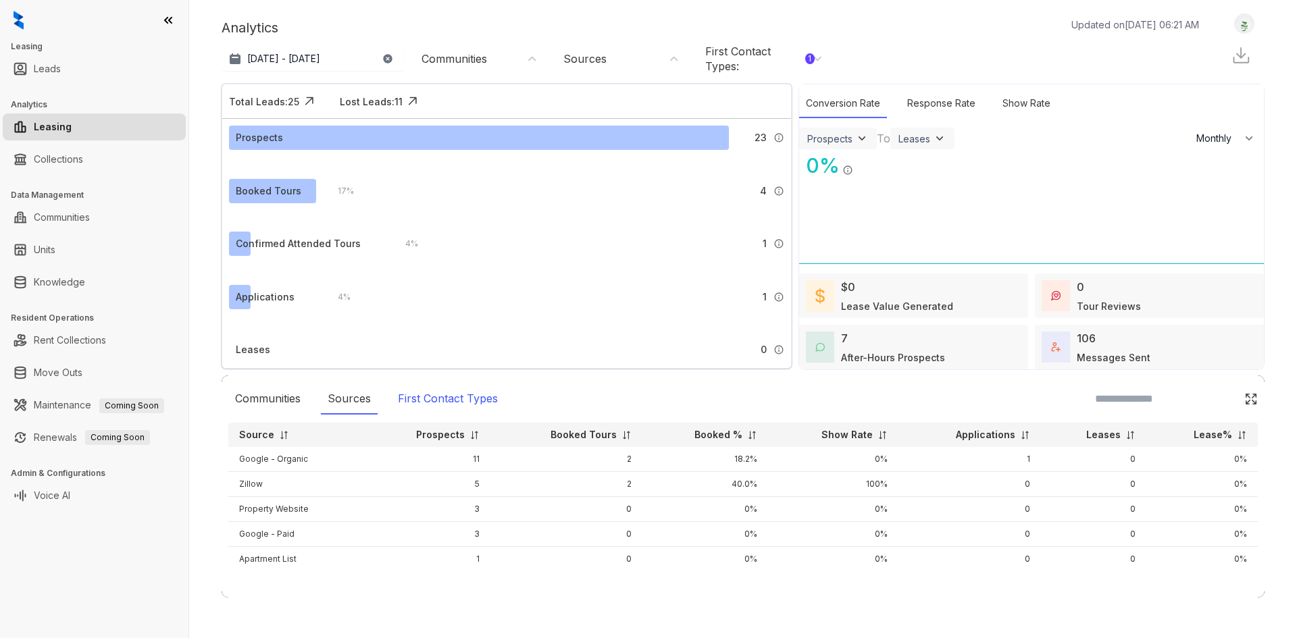
click at [409, 403] on div "First Contact Types" at bounding box center [447, 399] width 113 height 31
